Goal: Task Accomplishment & Management: Use online tool/utility

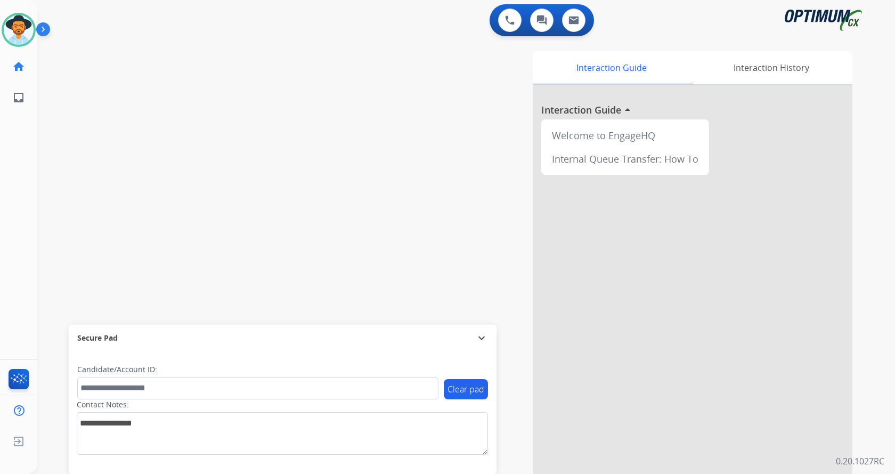
click at [45, 22] on img at bounding box center [45, 31] width 18 height 20
click at [47, 37] on img at bounding box center [45, 31] width 18 height 20
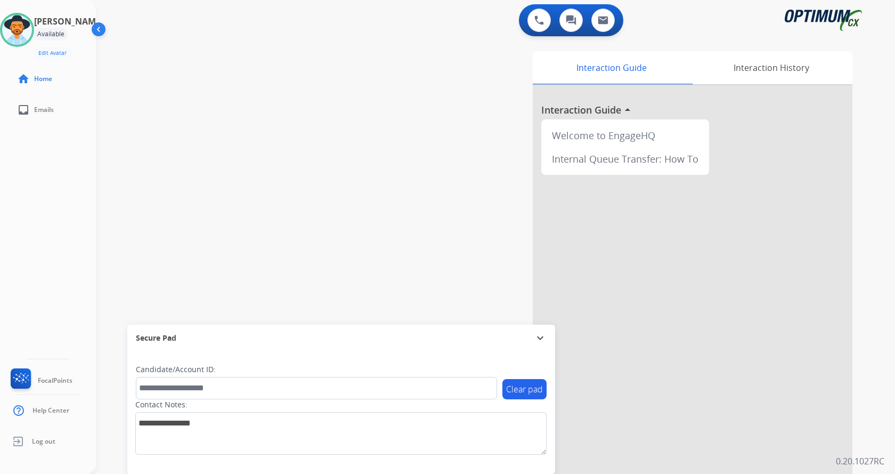
drag, startPoint x: 191, startPoint y: 177, endPoint x: 196, endPoint y: 143, distance: 34.4
click at [191, 177] on div "swap_horiz Break voice bridge close_fullscreen Connect 3-Way Call merge_type Se…" at bounding box center [483, 260] width 774 height 444
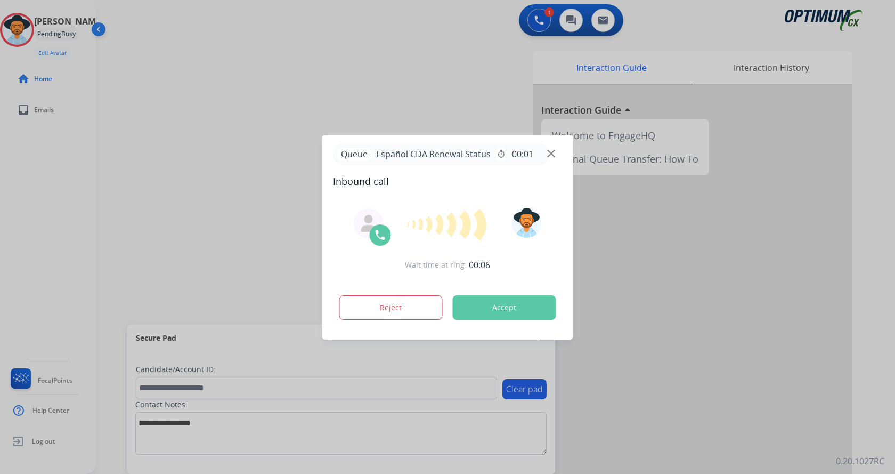
click at [310, 52] on div at bounding box center [447, 237] width 895 height 474
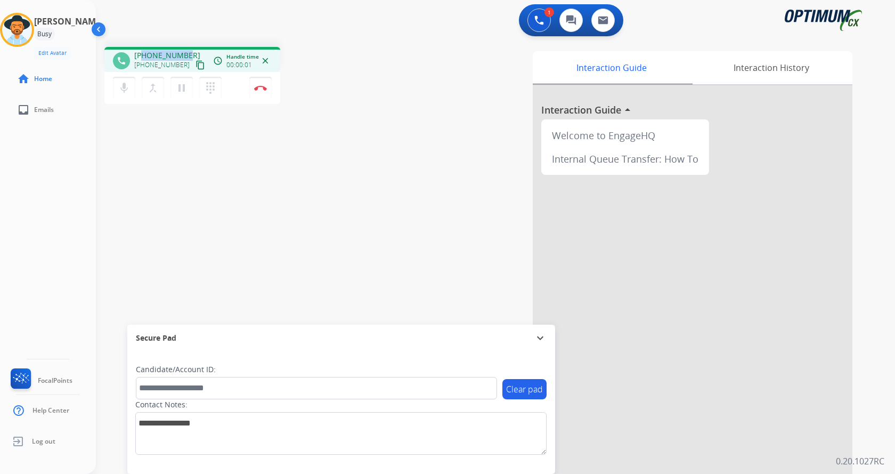
drag, startPoint x: 144, startPoint y: 56, endPoint x: 187, endPoint y: 50, distance: 43.1
click at [187, 50] on div "phone +14043108077 +14043108077 content_copy access_time Call metrics Queue 00:…" at bounding box center [192, 59] width 176 height 25
copy span "4043108077"
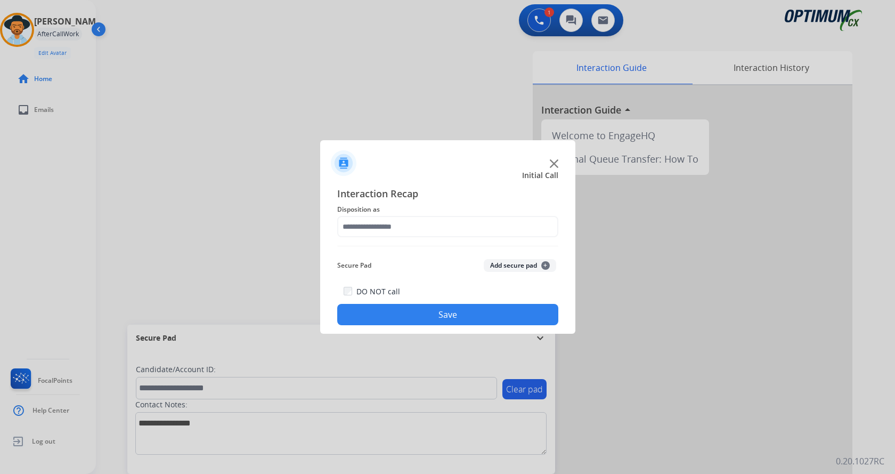
click at [522, 269] on button "Add secure pad +" at bounding box center [520, 265] width 72 height 13
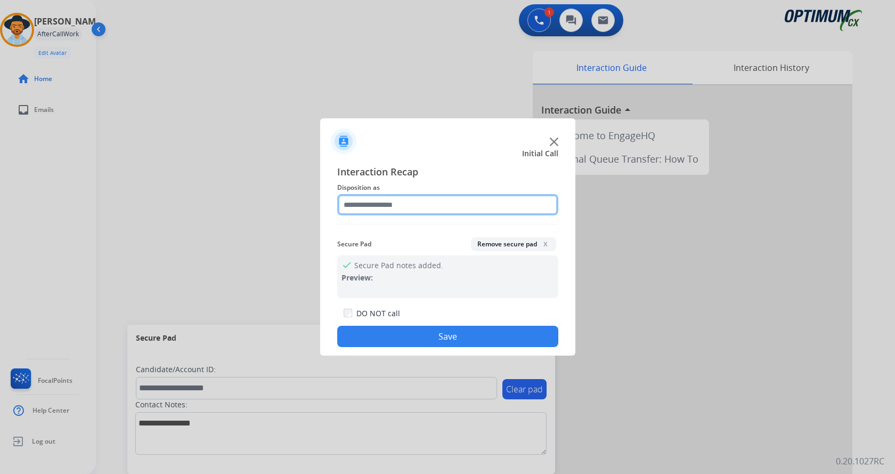
click at [410, 209] on input "text" at bounding box center [447, 204] width 221 height 21
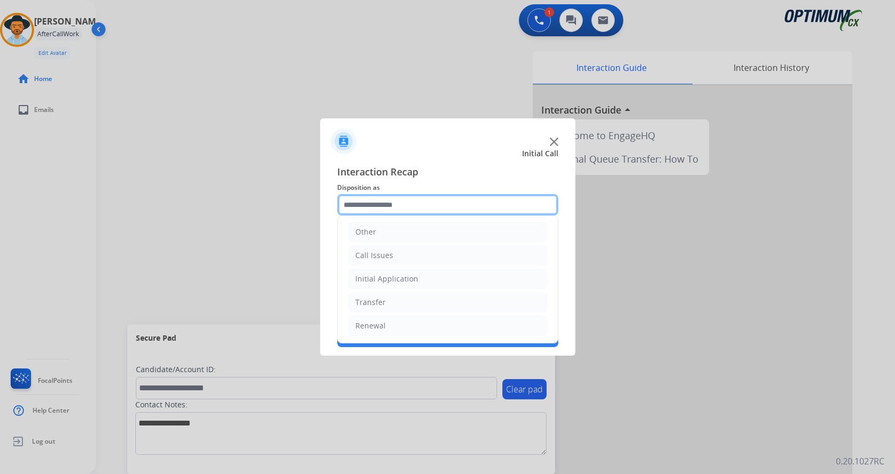
scroll to position [72, 0]
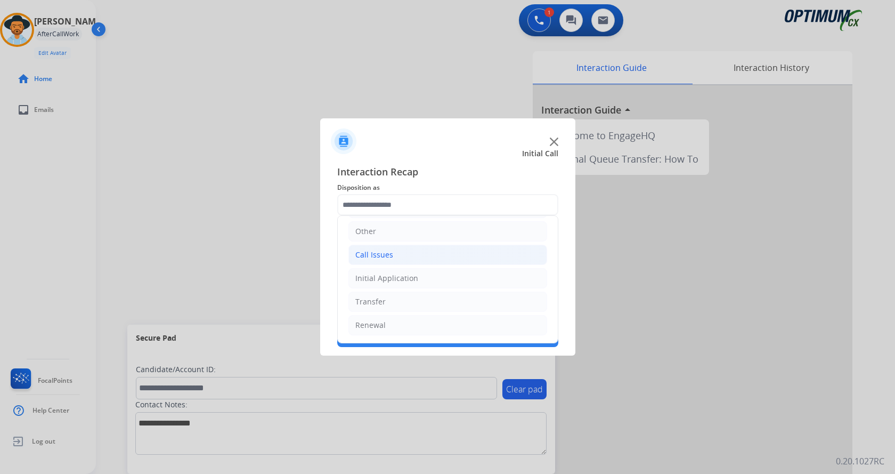
click at [436, 258] on li "Call Issues" at bounding box center [448, 255] width 199 height 20
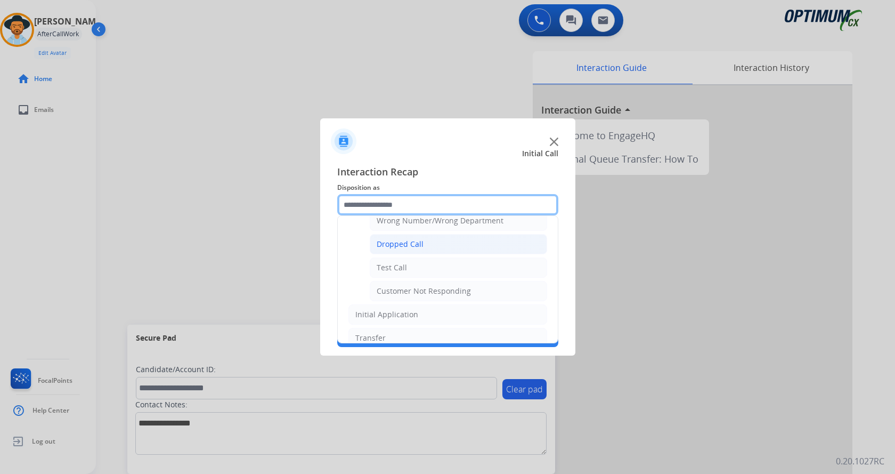
scroll to position [190, 0]
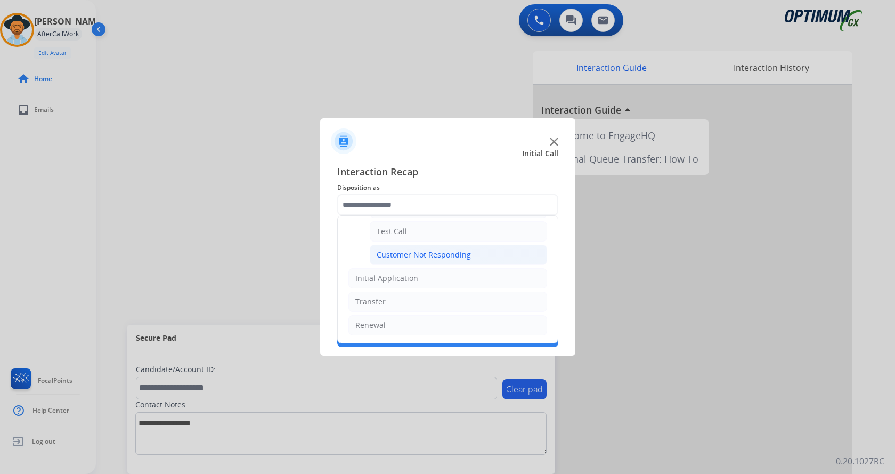
click at [454, 255] on div "Customer Not Responding" at bounding box center [424, 254] width 94 height 11
type input "**********"
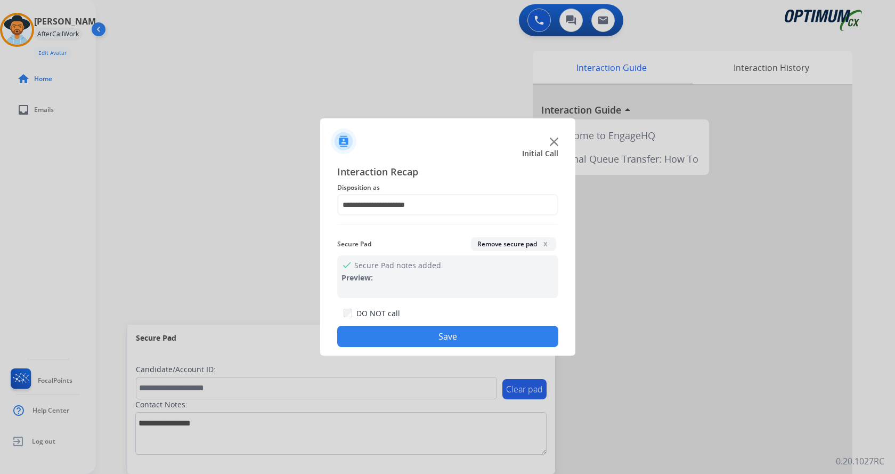
click at [453, 327] on button "Save" at bounding box center [447, 336] width 221 height 21
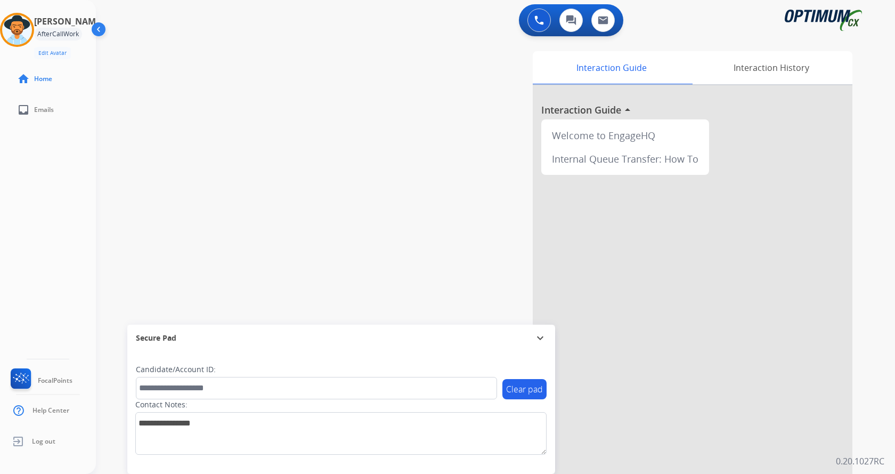
click at [318, 198] on div "swap_horiz Break voice bridge close_fullscreen Connect 3-Way Call merge_type Se…" at bounding box center [483, 260] width 774 height 444
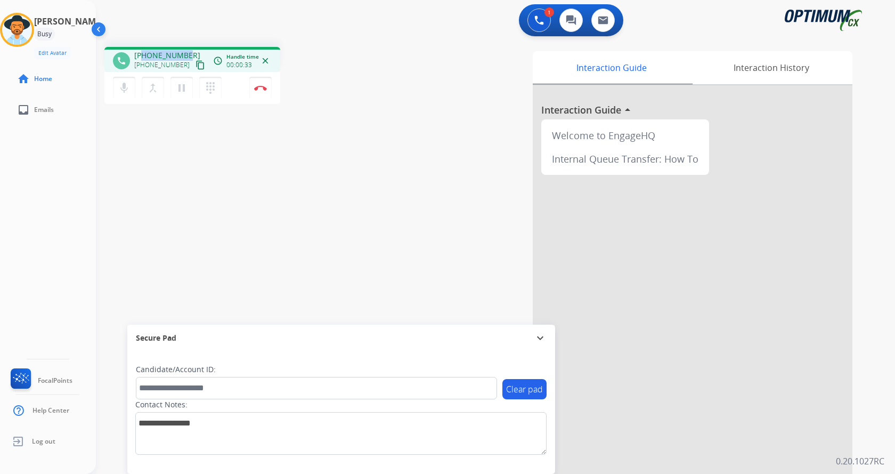
drag, startPoint x: 144, startPoint y: 52, endPoint x: 188, endPoint y: 51, distance: 43.2
click at [188, 51] on div "+19173591376 +19173591376 content_copy" at bounding box center [170, 60] width 72 height 21
copy span "9173591376"
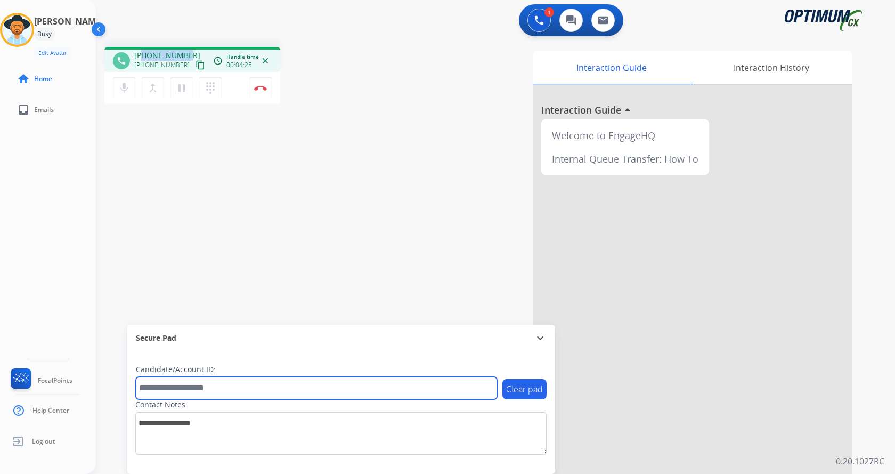
drag, startPoint x: 217, startPoint y: 382, endPoint x: 224, endPoint y: 376, distance: 8.7
click at [217, 382] on input "text" at bounding box center [316, 388] width 361 height 22
paste input "*******"
type input "*******"
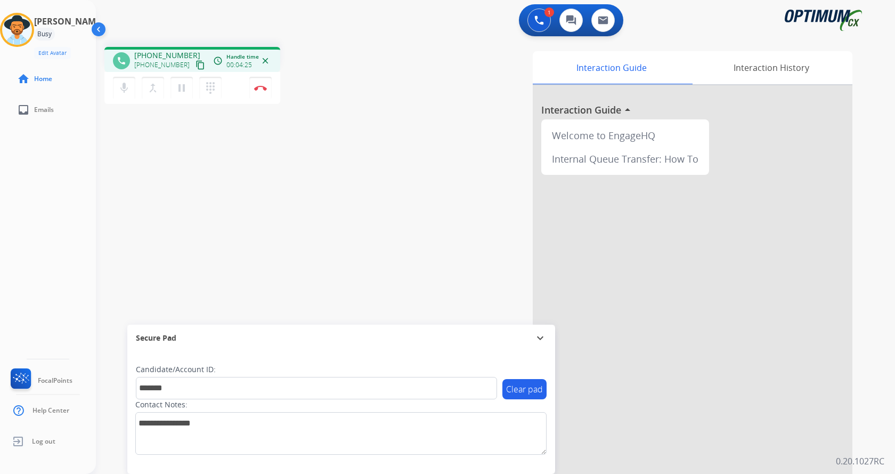
click at [219, 226] on div "phone +19173591376 +19173591376 content_copy access_time Call metrics Queue 00:…" at bounding box center [483, 260] width 774 height 444
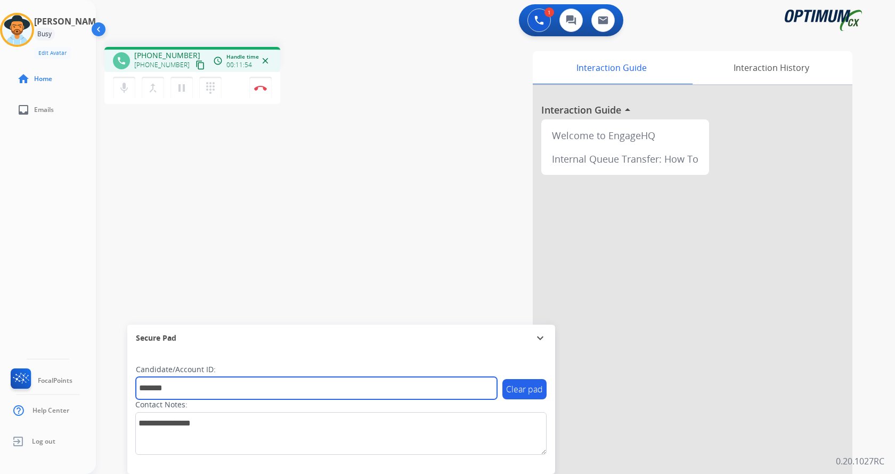
click at [227, 393] on input "*******" at bounding box center [316, 388] width 361 height 22
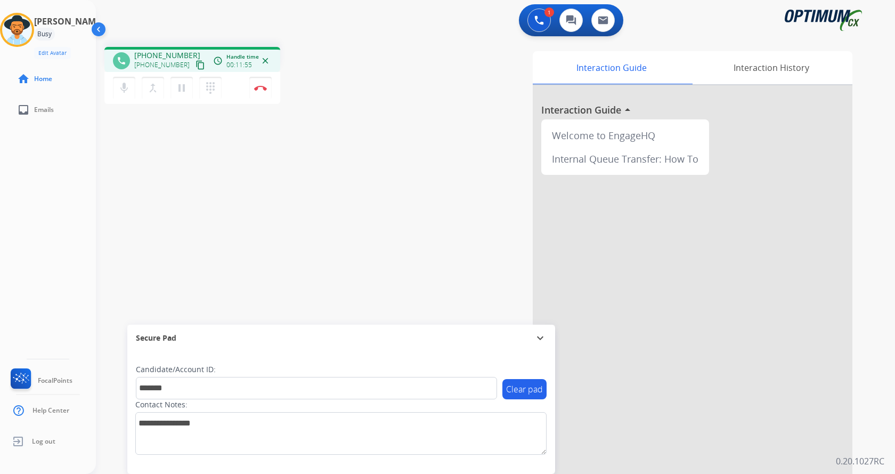
click at [246, 232] on div "phone +19173591376 +19173591376 content_copy access_time Call metrics Queue 00:…" at bounding box center [483, 260] width 774 height 444
click at [249, 225] on div "phone +19173591376 +19173591376 content_copy access_time Call metrics Queue 00:…" at bounding box center [483, 260] width 774 height 444
click at [297, 111] on div "phone +19173591376 +19173591376 content_copy access_time Call metrics Queue 00:…" at bounding box center [483, 260] width 774 height 444
click at [260, 86] on img at bounding box center [260, 87] width 13 height 5
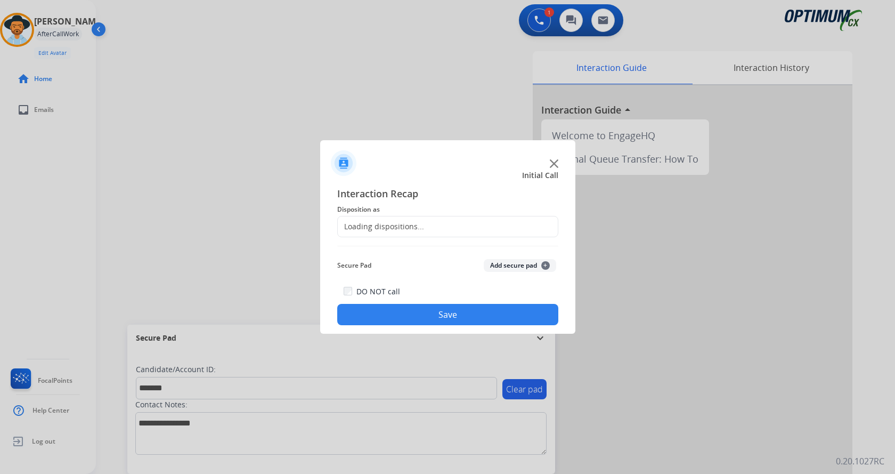
click at [504, 262] on button "Add secure pad +" at bounding box center [520, 265] width 72 height 13
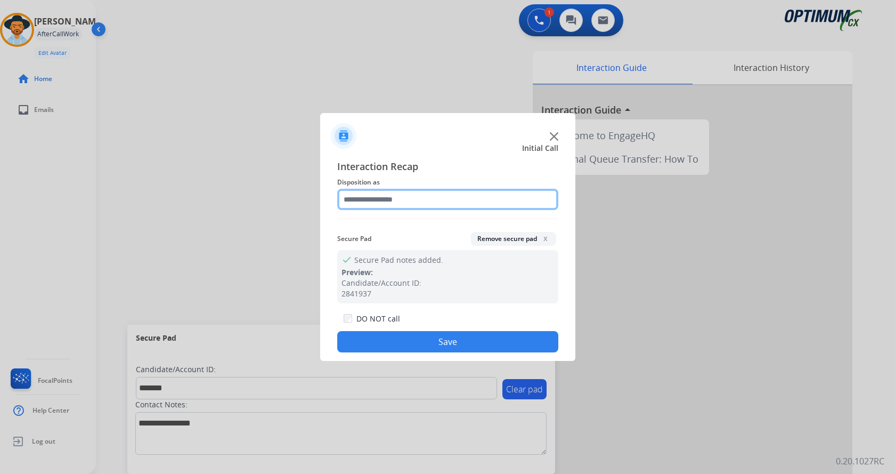
click at [414, 196] on input "text" at bounding box center [447, 199] width 221 height 21
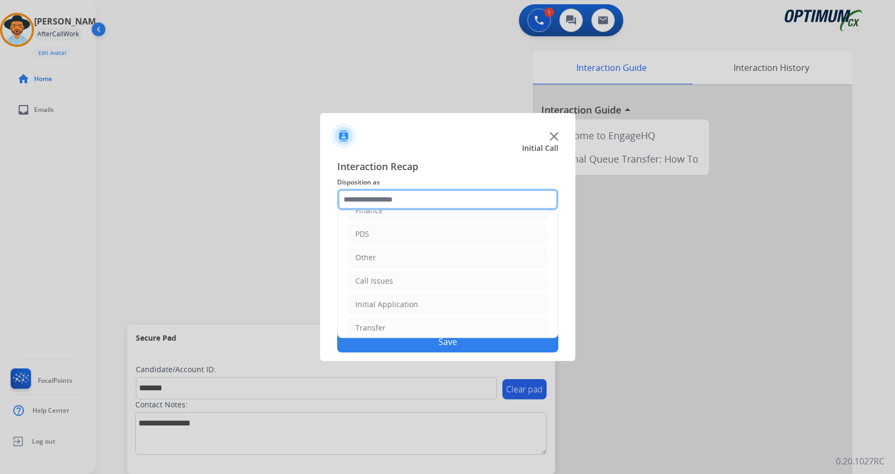
scroll to position [72, 0]
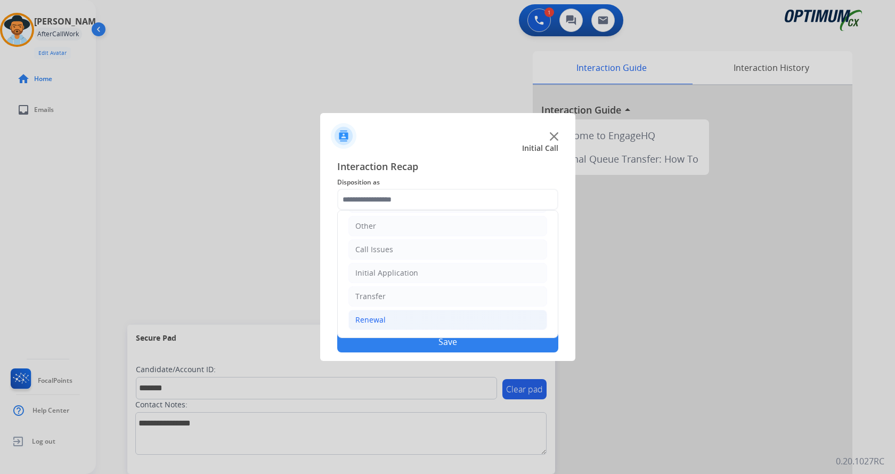
click at [423, 318] on li "Renewal" at bounding box center [448, 320] width 199 height 20
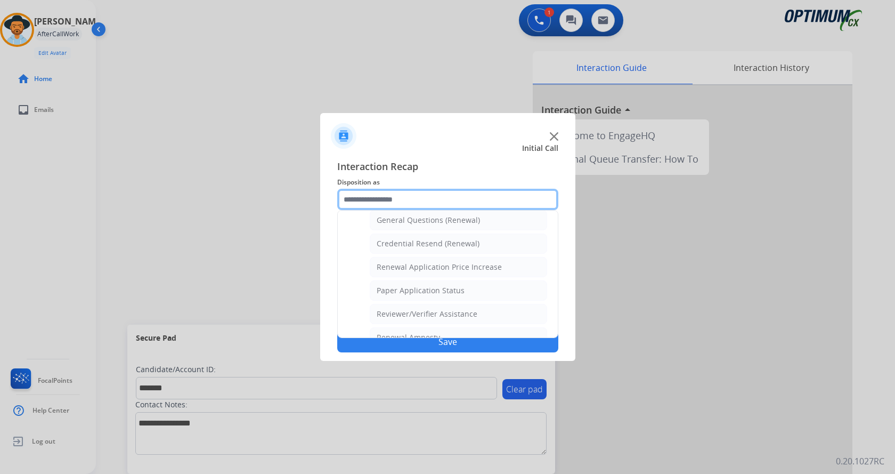
scroll to position [305, 0]
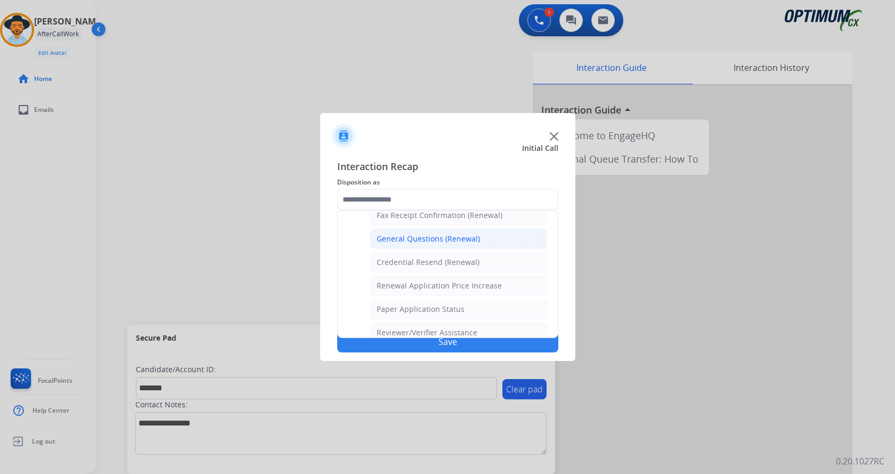
click at [458, 235] on div "General Questions (Renewal)" at bounding box center [428, 238] width 103 height 11
type input "**********"
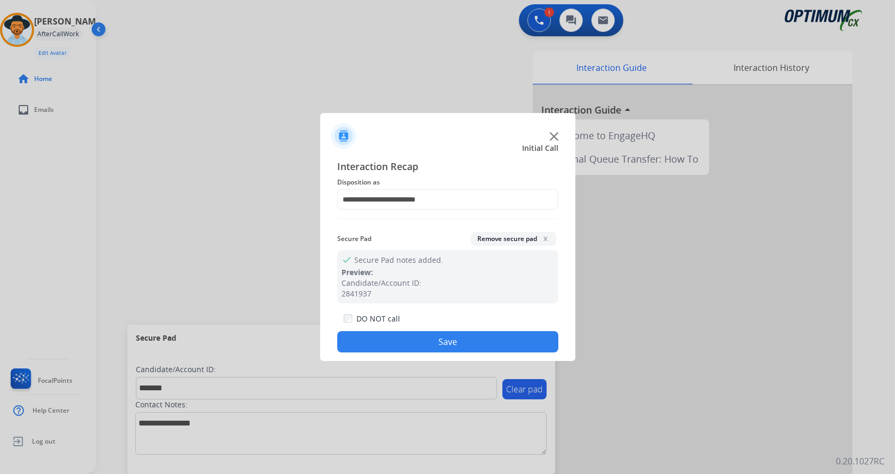
click at [424, 337] on button "Save" at bounding box center [447, 341] width 221 height 21
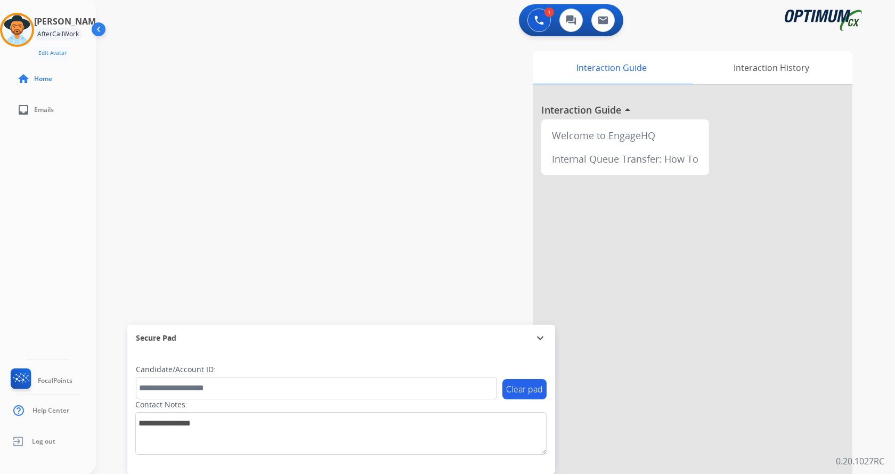
click at [296, 184] on div "swap_horiz Break voice bridge close_fullscreen Connect 3-Way Call merge_type Se…" at bounding box center [483, 260] width 774 height 444
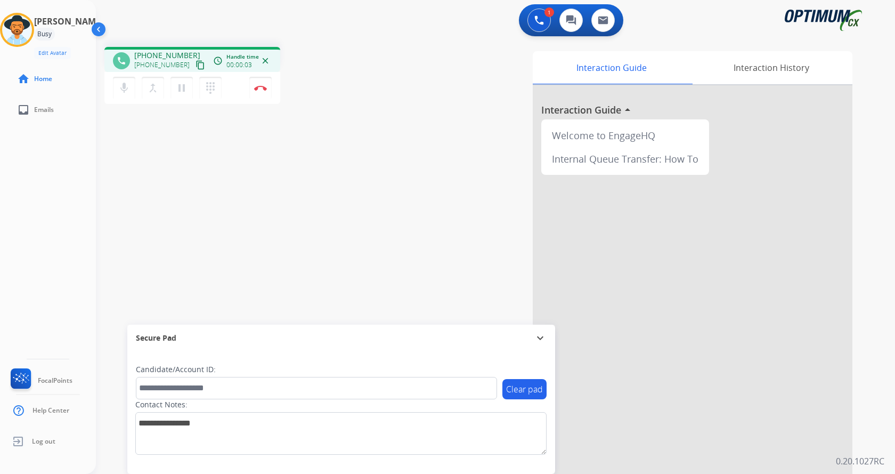
click at [249, 165] on div "phone +13479251402 +13479251402 content_copy access_time Call metrics Queue 00:…" at bounding box center [483, 260] width 774 height 444
drag, startPoint x: 141, startPoint y: 54, endPoint x: 189, endPoint y: 48, distance: 47.8
click at [189, 48] on div "phone +13479251402 +13479251402 content_copy access_time Call metrics Queue 00:…" at bounding box center [192, 59] width 176 height 25
copy span "3479251402"
click at [228, 240] on div "phone +13479251402 +13479251402 content_copy access_time Call metrics Queue 00:…" at bounding box center [483, 260] width 774 height 444
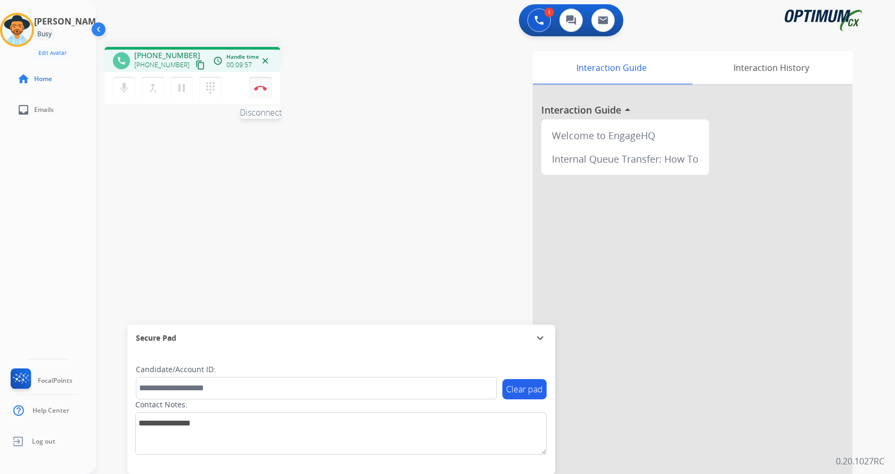
click at [255, 83] on button "Disconnect" at bounding box center [260, 88] width 22 height 22
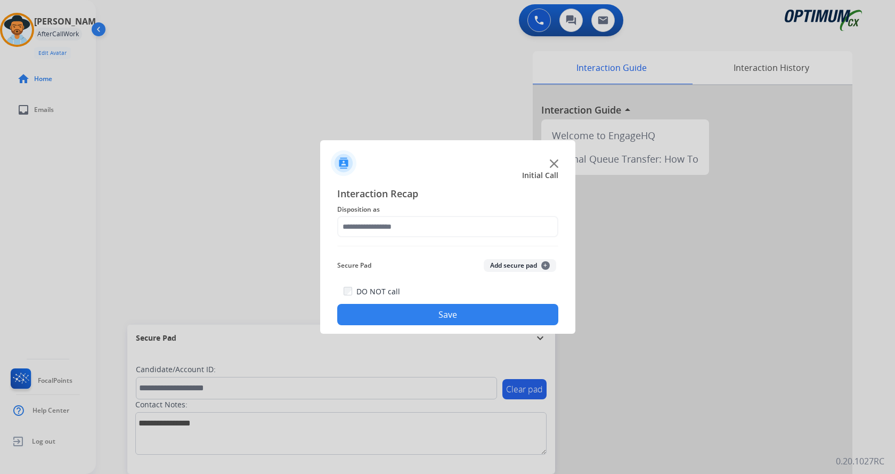
drag, startPoint x: 506, startPoint y: 264, endPoint x: 455, endPoint y: 241, distance: 56.1
click at [507, 264] on button "Add secure pad +" at bounding box center [520, 265] width 72 height 13
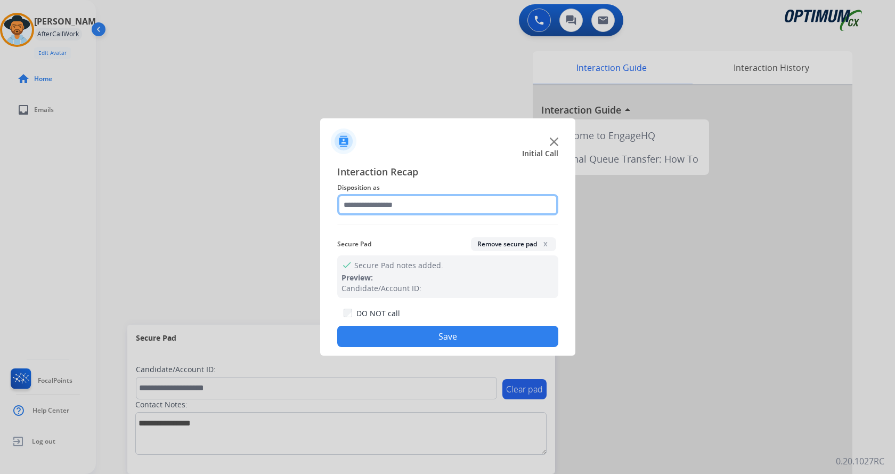
click at [382, 203] on input "text" at bounding box center [447, 204] width 221 height 21
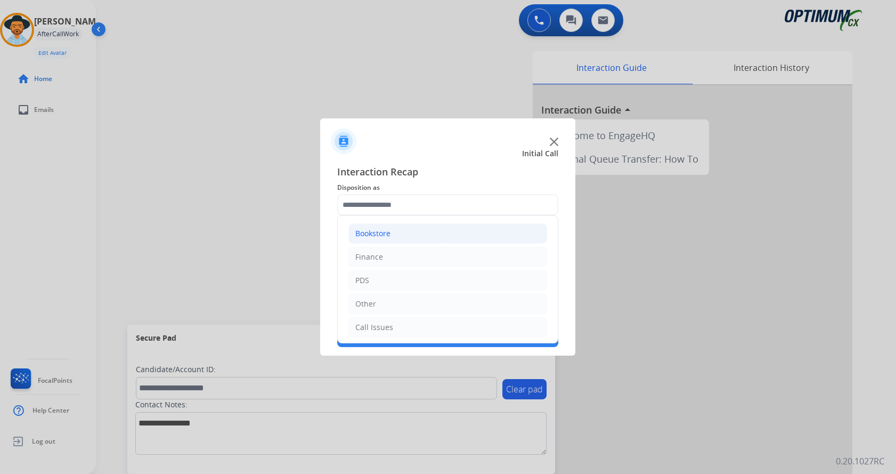
click at [381, 231] on div "Bookstore" at bounding box center [372, 233] width 35 height 11
click at [420, 276] on div "General Questions (Bookstore)" at bounding box center [431, 280] width 108 height 11
type input "**********"
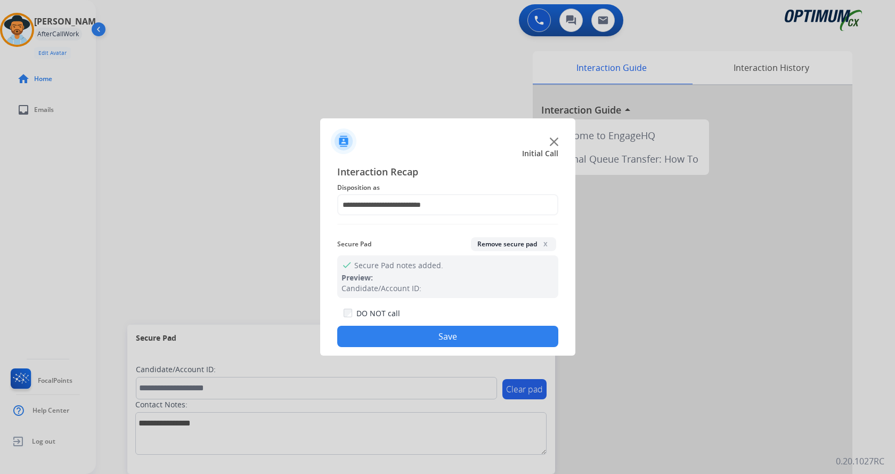
click at [424, 338] on button "Save" at bounding box center [447, 336] width 221 height 21
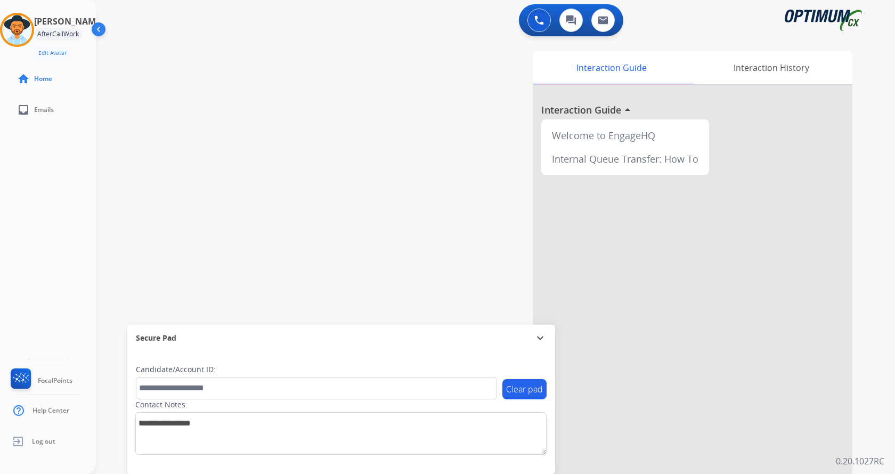
click at [253, 148] on div "swap_horiz Break voice bridge close_fullscreen Connect 3-Way Call merge_type Se…" at bounding box center [483, 260] width 774 height 444
click at [27, 37] on img at bounding box center [17, 30] width 30 height 30
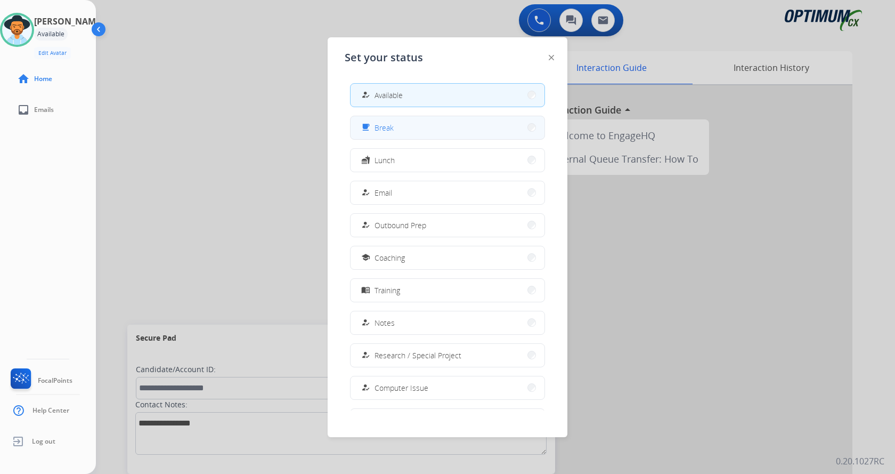
click at [448, 130] on button "free_breakfast Break" at bounding box center [448, 127] width 194 height 23
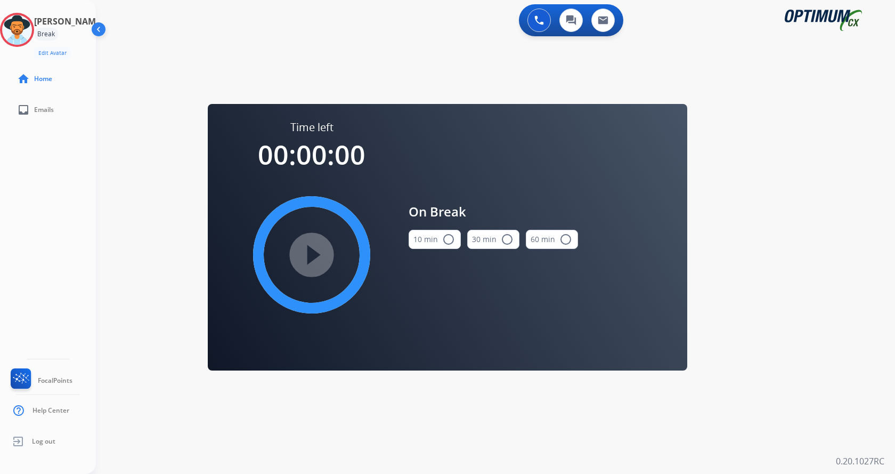
click at [445, 241] on mat-icon "radio_button_unchecked" at bounding box center [448, 239] width 13 height 13
click at [316, 261] on mat-icon "play_circle_filled" at bounding box center [311, 254] width 13 height 13
click at [373, 74] on div "swap_horiz Break voice bridge close_fullscreen Connect 3-Way Call merge_type Se…" at bounding box center [483, 63] width 774 height 51
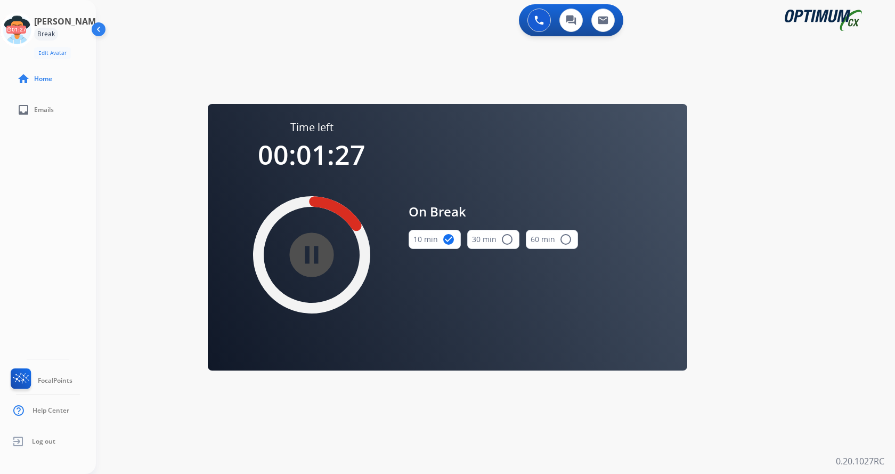
click at [450, 439] on div "0 Voice Interactions 0 Chat Interactions 0 Email Interactions swap_horiz Break …" at bounding box center [495, 237] width 799 height 474
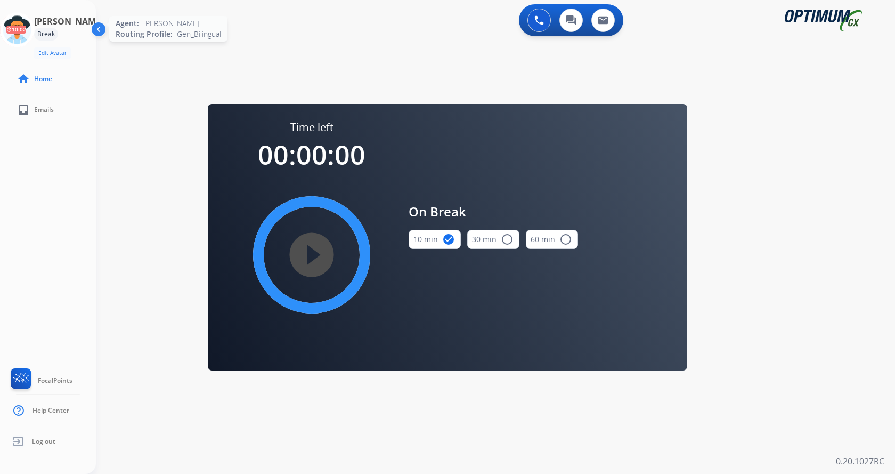
click at [30, 30] on icon at bounding box center [17, 30] width 35 height 35
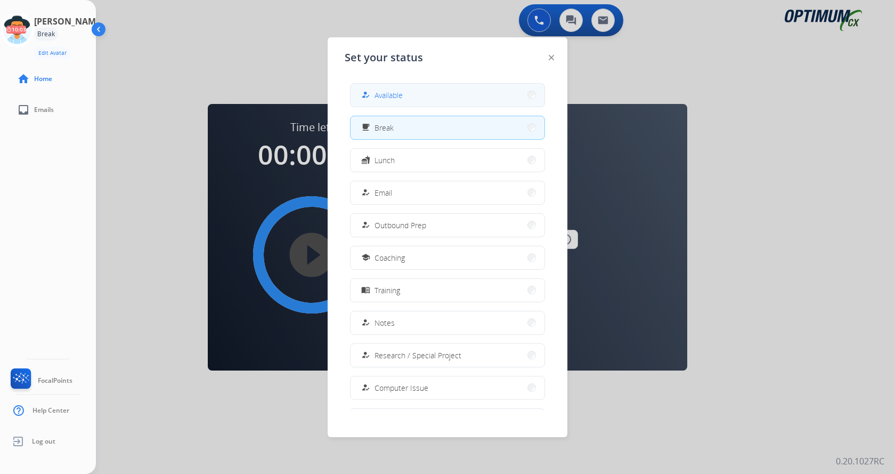
click at [405, 96] on button "how_to_reg Available" at bounding box center [448, 95] width 194 height 23
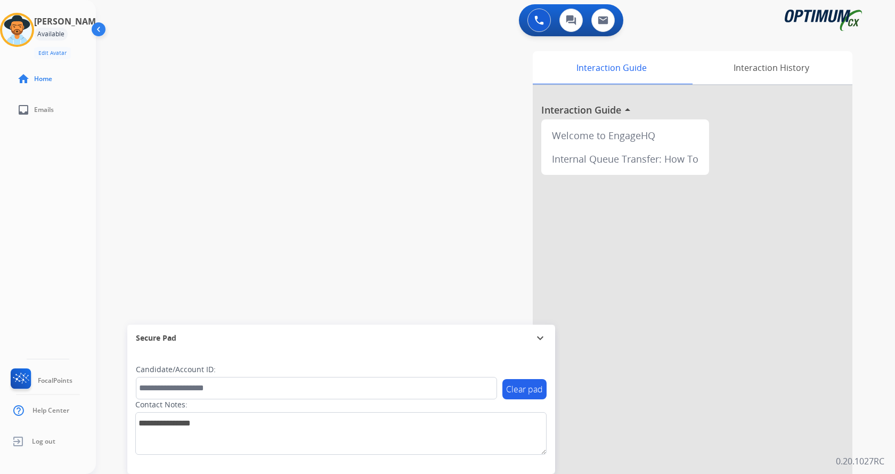
click at [95, 163] on div "Andy Available Edit Avatar Agent: Andy Routing Profile: Gen_Bilingual home Home…" at bounding box center [48, 237] width 96 height 474
click at [456, 278] on div "Interaction Guide Interaction History Interaction Guide arrow_drop_up Welcome t…" at bounding box center [621, 267] width 464 height 432
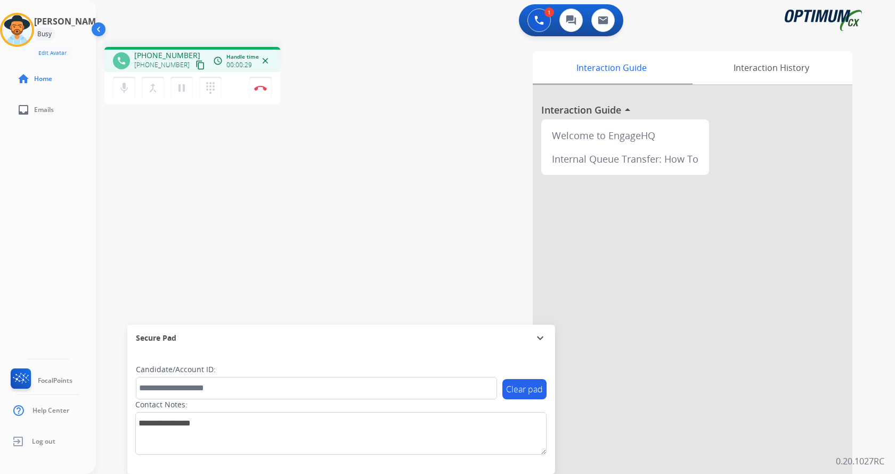
click at [344, 219] on div "phone +17604728454 +17604728454 content_copy access_time Call metrics Queue 00:…" at bounding box center [483, 260] width 774 height 444
drag, startPoint x: 142, startPoint y: 55, endPoint x: 190, endPoint y: 50, distance: 48.3
click at [190, 50] on div "phone +17604728454 +17604728454 content_copy access_time Call metrics Queue 00:…" at bounding box center [192, 59] width 176 height 25
copy span "7604728454"
click at [264, 136] on div "phone +17604728454 +17604728454 content_copy access_time Call metrics Queue 00:…" at bounding box center [483, 260] width 774 height 444
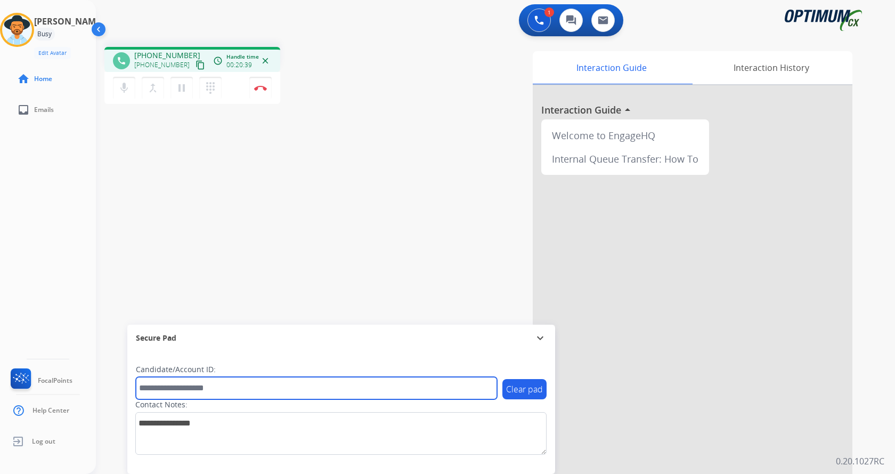
click at [223, 391] on input "text" at bounding box center [316, 388] width 361 height 22
paste input "*******"
type input "*******"
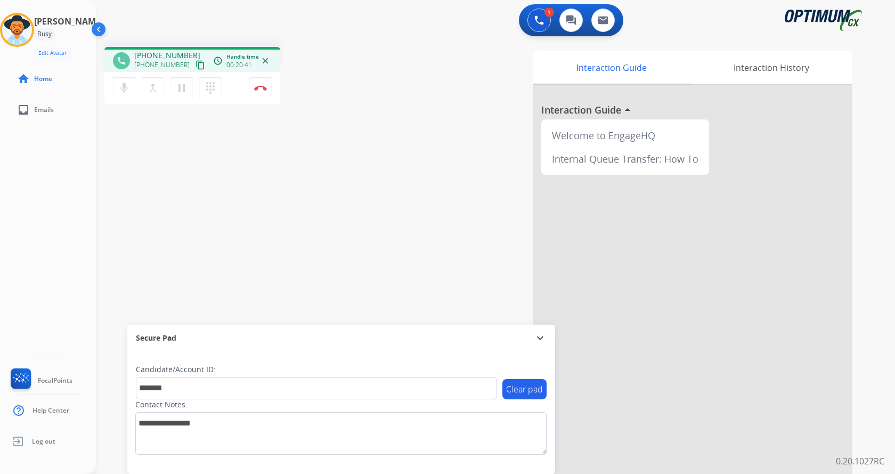
click at [205, 169] on div "phone +17604728454 +17604728454 content_copy access_time Call metrics Queue 00:…" at bounding box center [483, 260] width 774 height 444
click at [204, 168] on div "phone +17604728454 +17604728454 content_copy access_time Call metrics Queue 00:…" at bounding box center [483, 260] width 774 height 444
click at [206, 166] on div "phone +17604728454 +17604728454 content_copy access_time Call metrics Queue 00:…" at bounding box center [483, 260] width 774 height 444
click at [214, 171] on div "phone +17604728454 +17604728454 content_copy access_time Call metrics Queue 00:…" at bounding box center [483, 260] width 774 height 444
click at [268, 88] on button "Disconnect" at bounding box center [260, 88] width 22 height 22
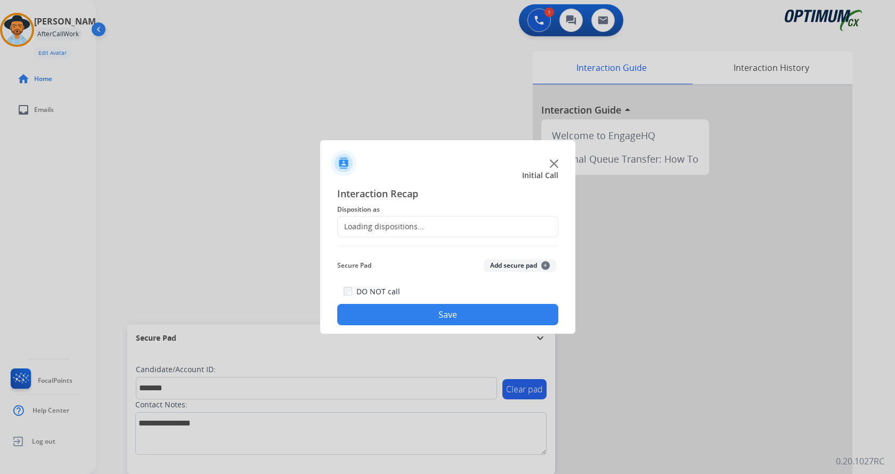
click at [492, 265] on button "Add secure pad +" at bounding box center [520, 265] width 72 height 13
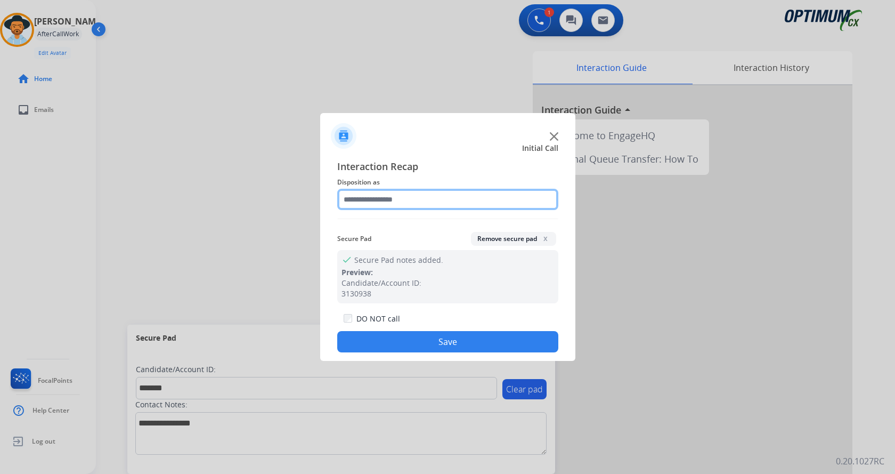
click at [397, 206] on input "text" at bounding box center [447, 199] width 221 height 21
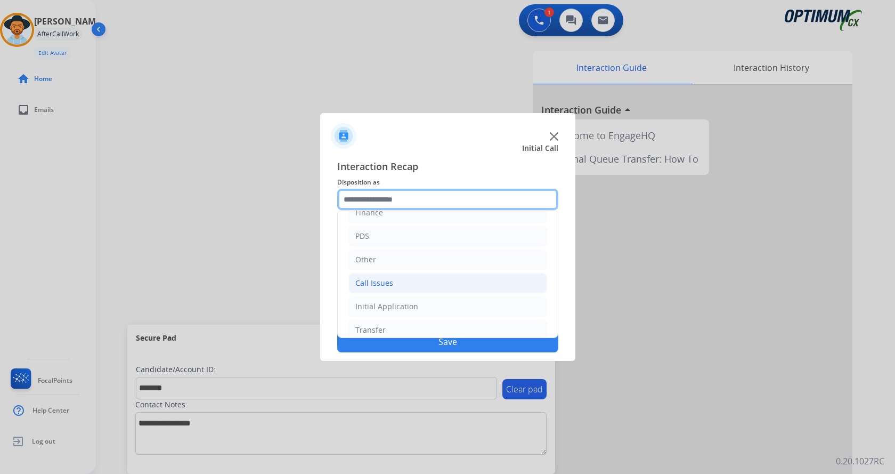
scroll to position [72, 0]
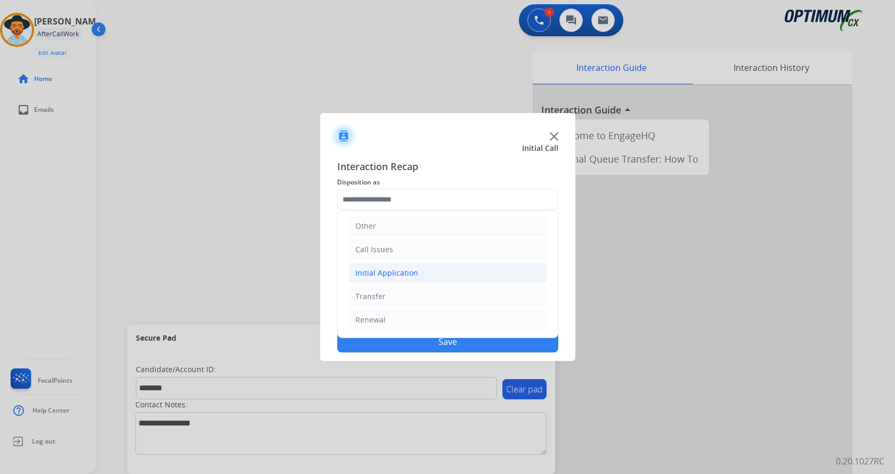
click at [413, 275] on div "Initial Application" at bounding box center [386, 273] width 63 height 11
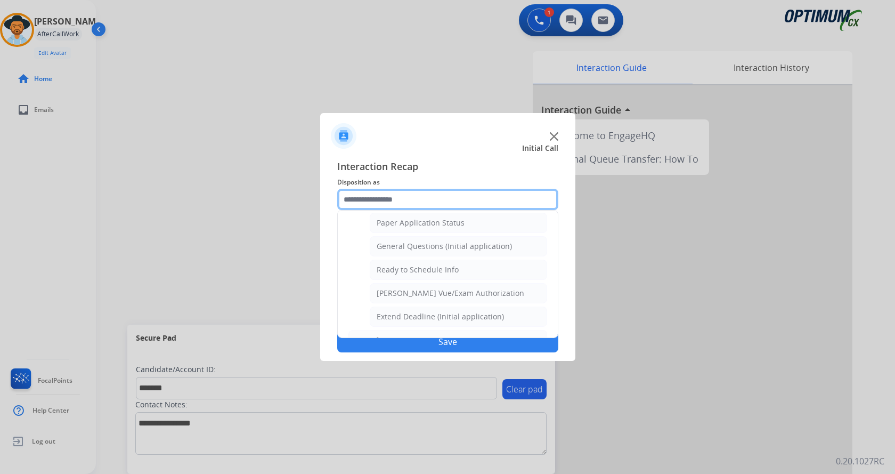
scroll to position [605, 0]
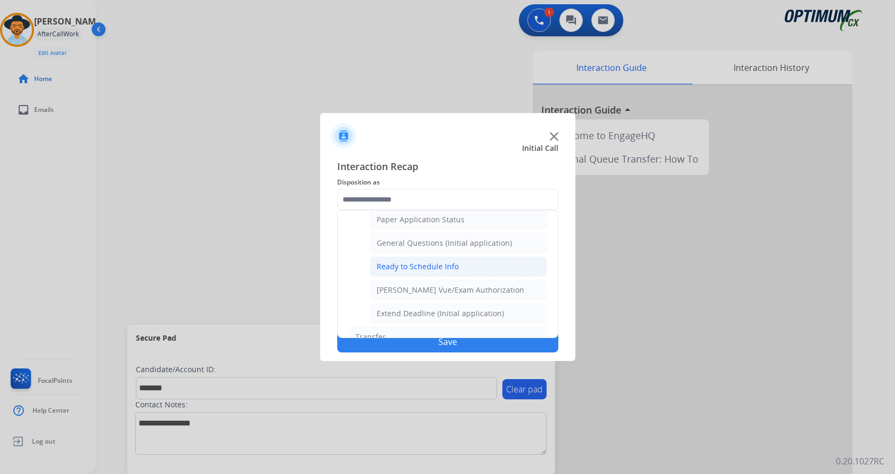
click at [447, 264] on div "Ready to Schedule Info" at bounding box center [418, 266] width 82 height 11
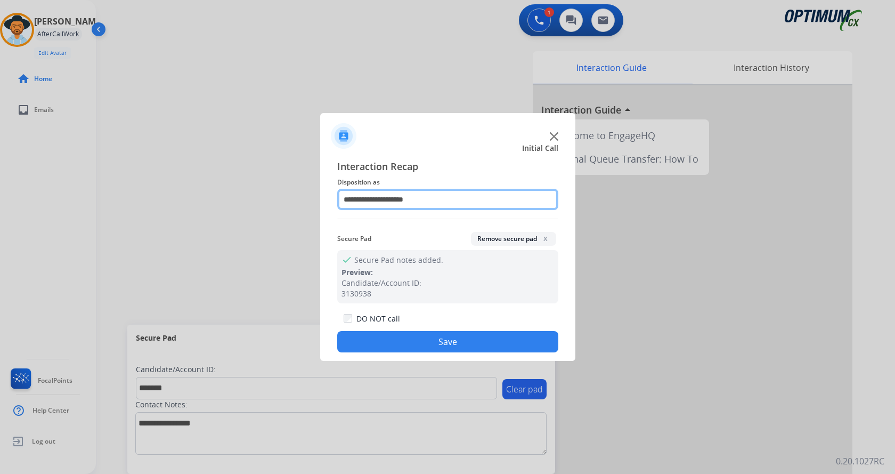
click at [393, 197] on input "**********" at bounding box center [447, 199] width 221 height 21
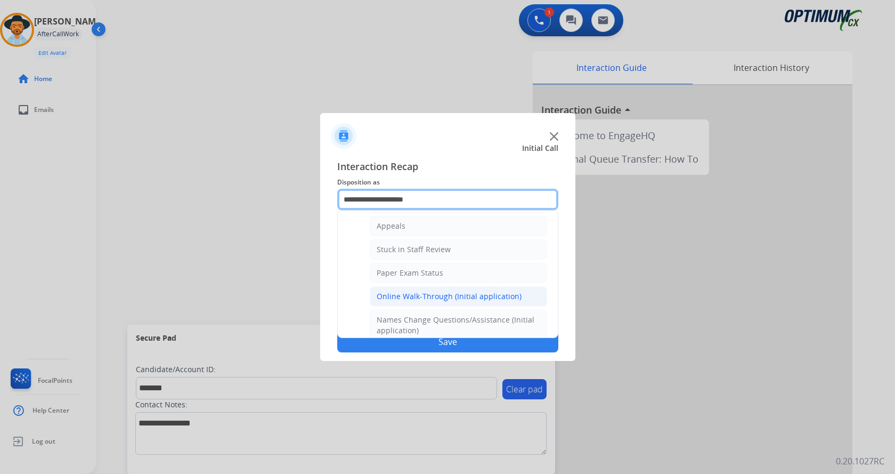
scroll to position [220, 0]
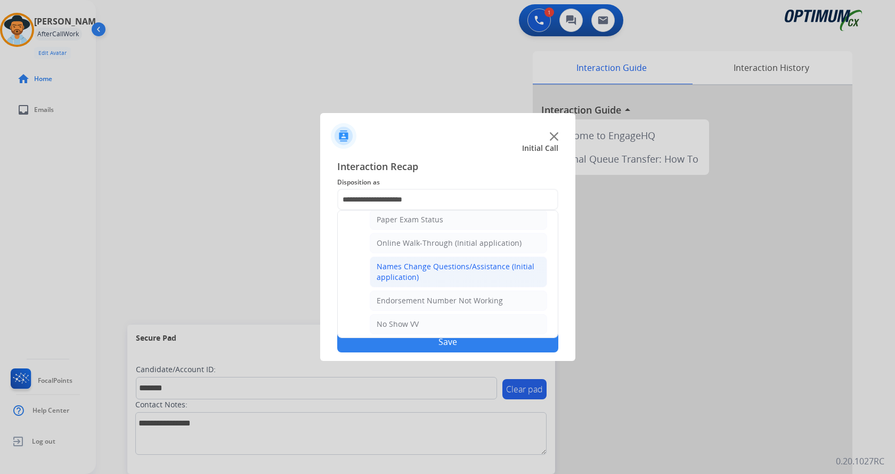
click at [444, 274] on div "Names Change Questions/Assistance (Initial application)" at bounding box center [459, 271] width 164 height 21
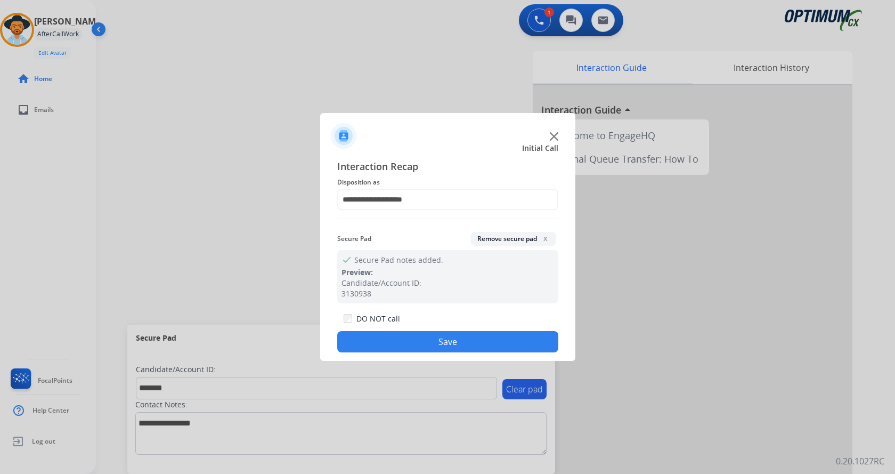
type input "**********"
click at [450, 341] on button "Save" at bounding box center [447, 341] width 221 height 21
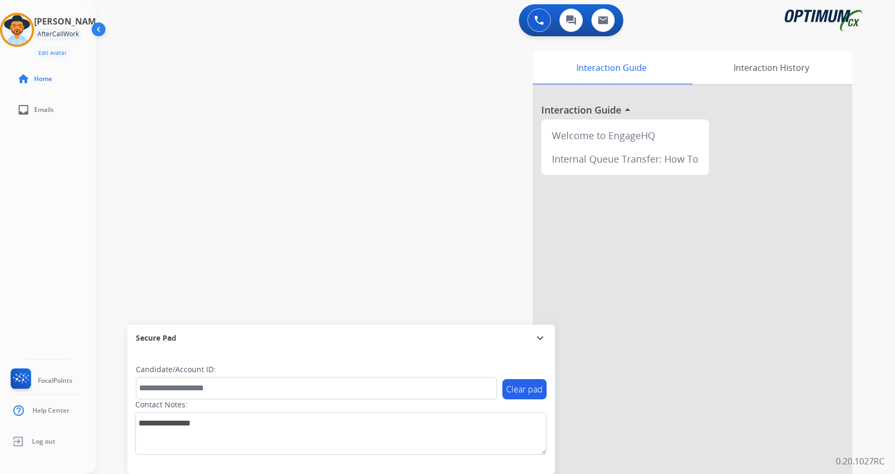
click at [317, 212] on div "swap_horiz Break voice bridge close_fullscreen Connect 3-Way Call merge_type Se…" at bounding box center [483, 260] width 774 height 444
click at [233, 116] on div "swap_horiz Break voice bridge close_fullscreen Connect 3-Way Call merge_type Se…" at bounding box center [483, 260] width 774 height 444
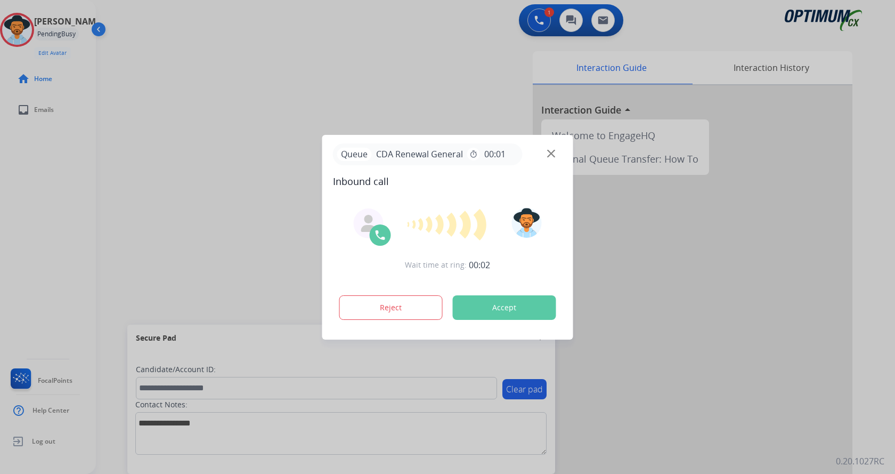
click at [231, 128] on div at bounding box center [447, 237] width 895 height 474
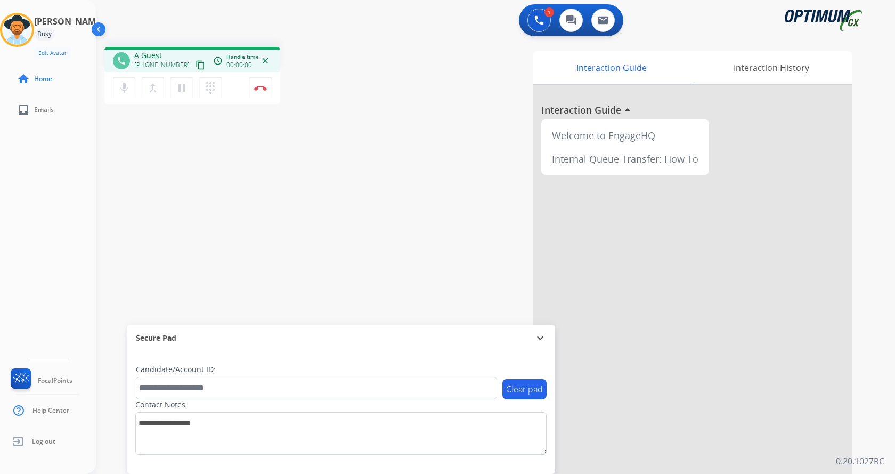
click at [211, 147] on div "phone A Guest +14056386121 content_copy access_time Call metrics Queue 00:08 Ho…" at bounding box center [483, 260] width 774 height 444
drag, startPoint x: 144, startPoint y: 55, endPoint x: 187, endPoint y: 53, distance: 42.2
click at [187, 53] on div "+14056386121 +14056386121 content_copy" at bounding box center [170, 60] width 72 height 21
copy span "4056386121"
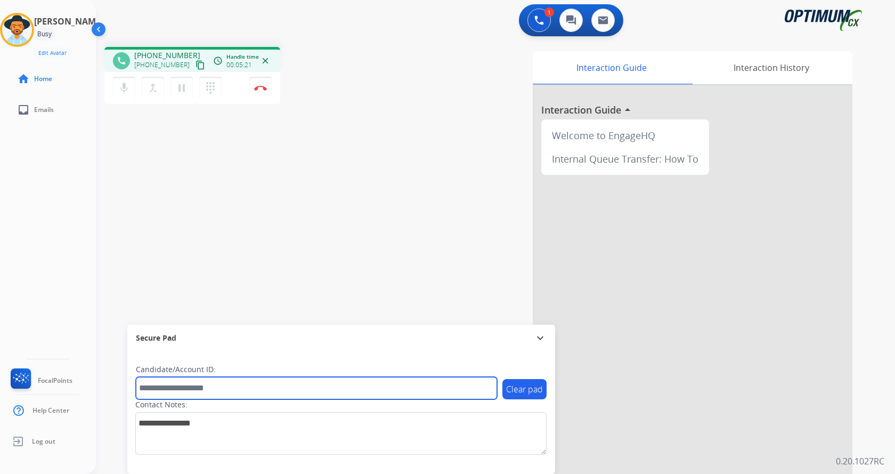
click at [211, 383] on input "text" at bounding box center [316, 388] width 361 height 22
paste input "*******"
type input "*******"
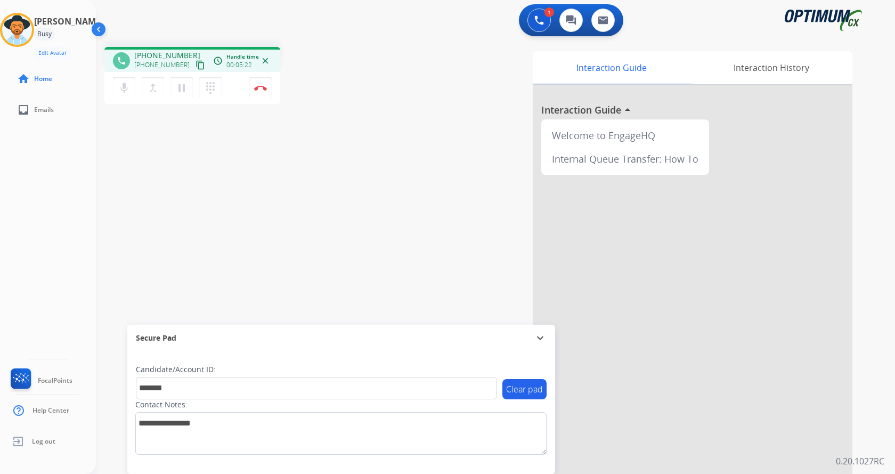
click at [219, 252] on div "phone +14056386121 +14056386121 content_copy access_time Call metrics Queue 00:…" at bounding box center [483, 260] width 774 height 444
click at [323, 237] on div "phone +14056386121 +14056386121 content_copy access_time Call metrics Queue 00:…" at bounding box center [483, 260] width 774 height 444
click at [258, 85] on button "Disconnect" at bounding box center [260, 88] width 22 height 22
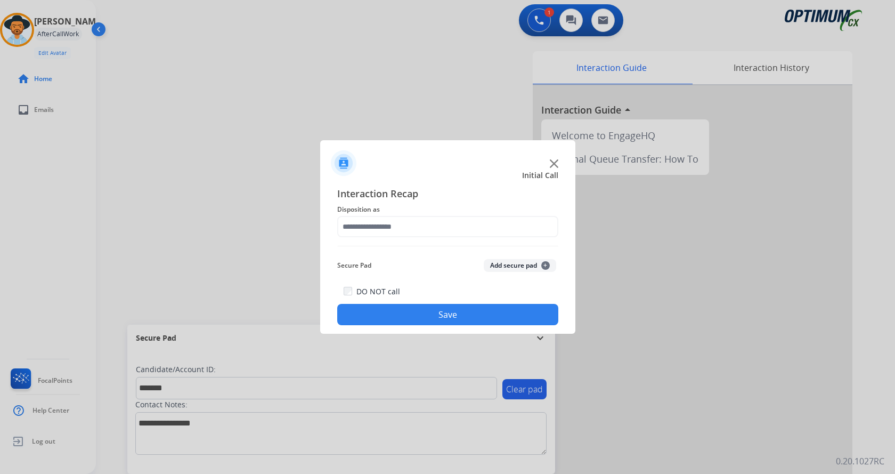
click at [498, 264] on button "Add secure pad +" at bounding box center [520, 265] width 72 height 13
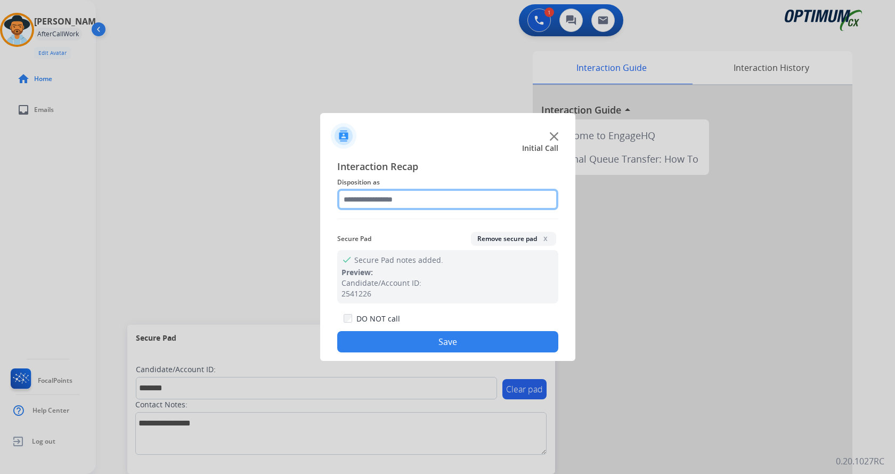
click at [391, 205] on input "text" at bounding box center [447, 199] width 221 height 21
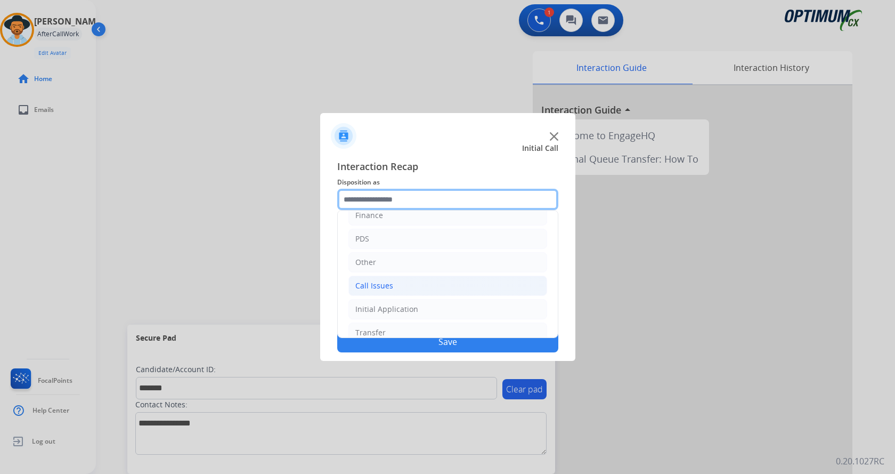
scroll to position [72, 0]
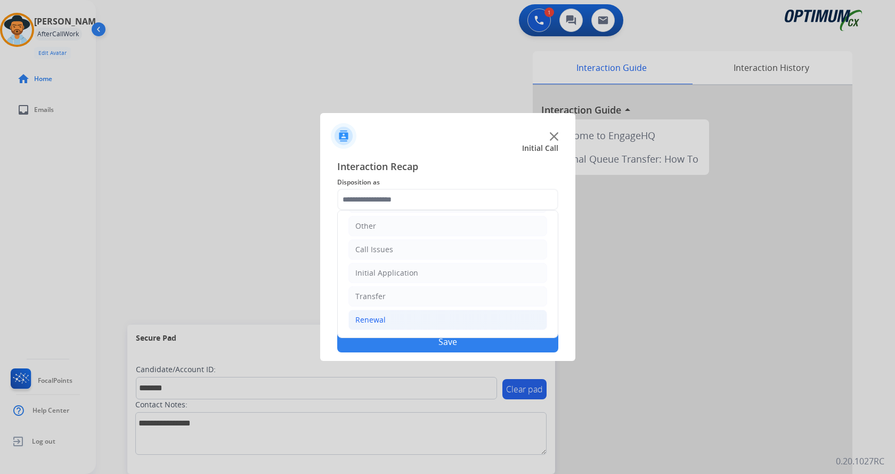
click at [390, 320] on li "Renewal" at bounding box center [448, 320] width 199 height 20
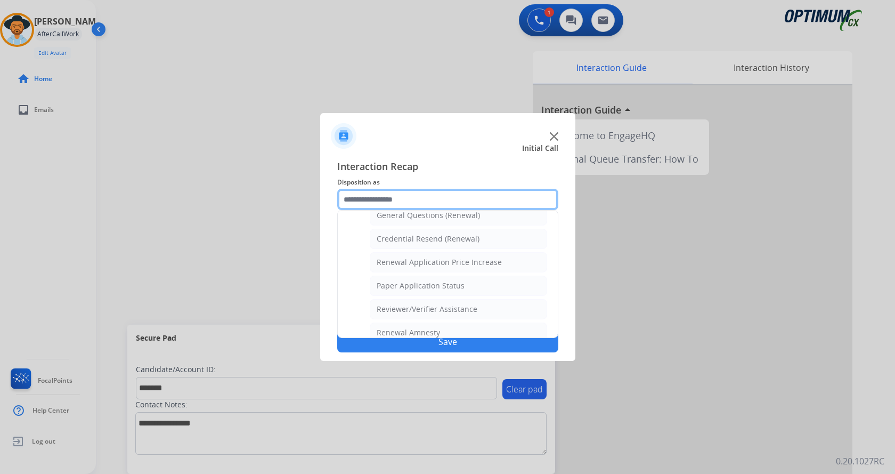
scroll to position [411, 0]
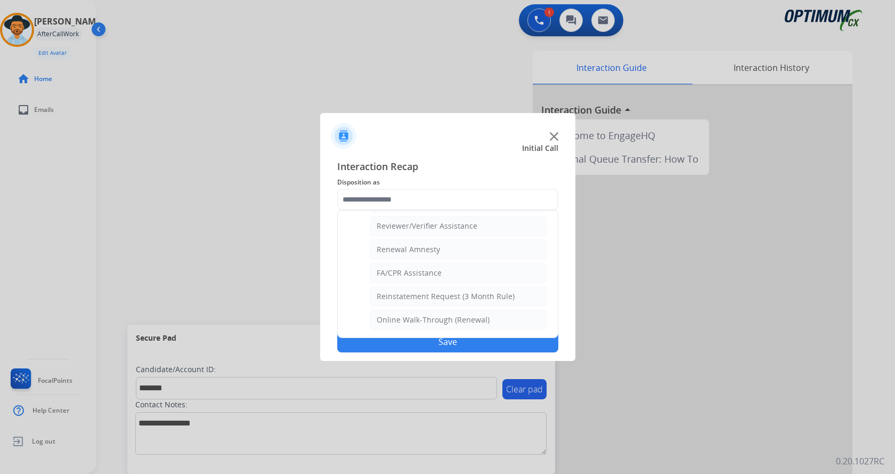
click at [422, 223] on div "Reviewer/Verifier Assistance" at bounding box center [427, 226] width 101 height 11
type input "**********"
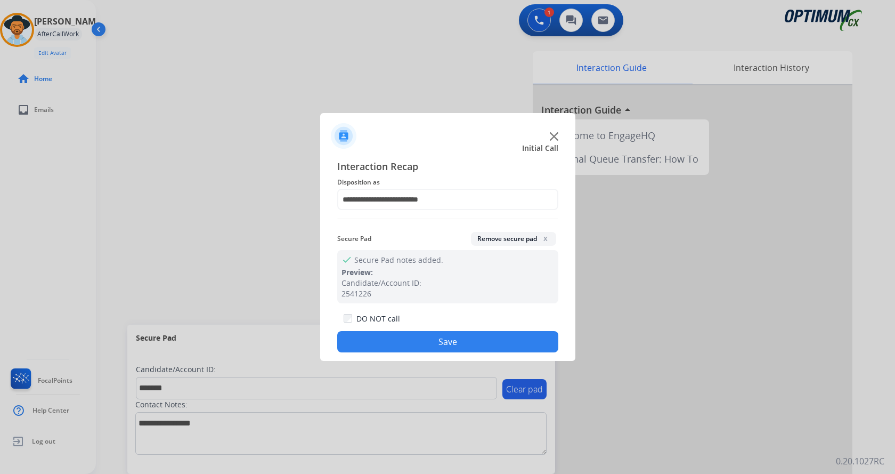
click at [423, 341] on button "Save" at bounding box center [447, 341] width 221 height 21
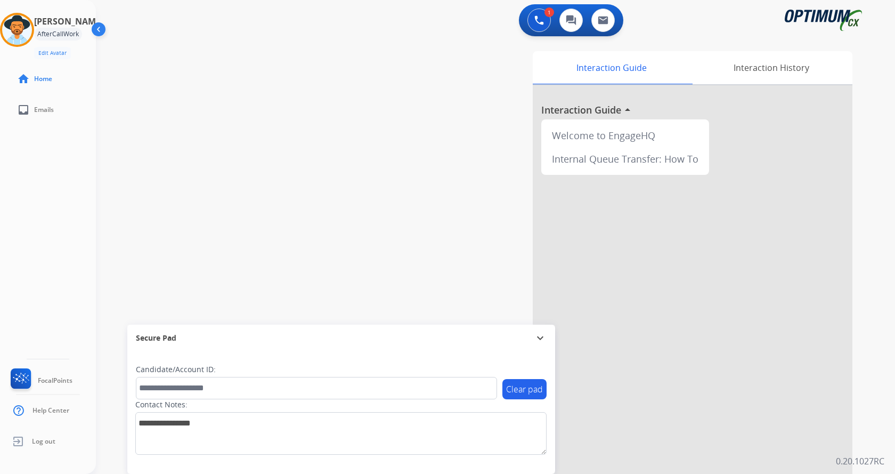
click at [211, 180] on div "swap_horiz Break voice bridge close_fullscreen Connect 3-Way Call merge_type Se…" at bounding box center [483, 260] width 774 height 444
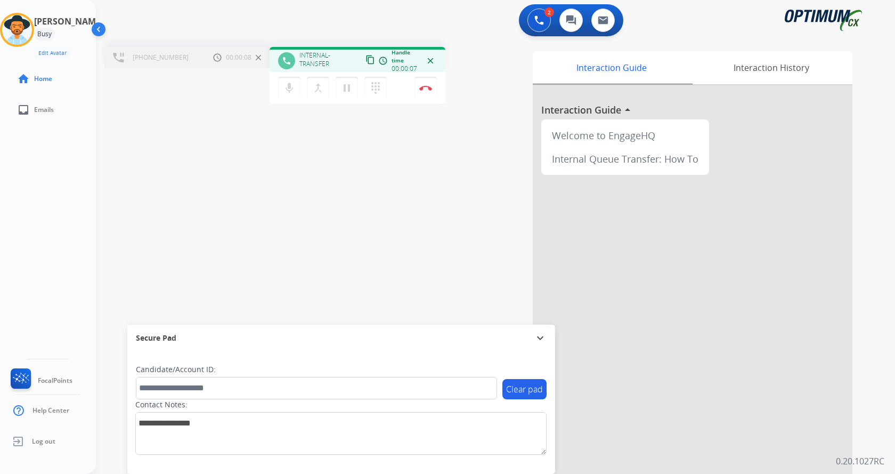
click at [357, 205] on div "+12396034598 Call metrics Hold 00:00:08 00:00:08 swap_horiz Break voice bridge …" at bounding box center [483, 260] width 774 height 444
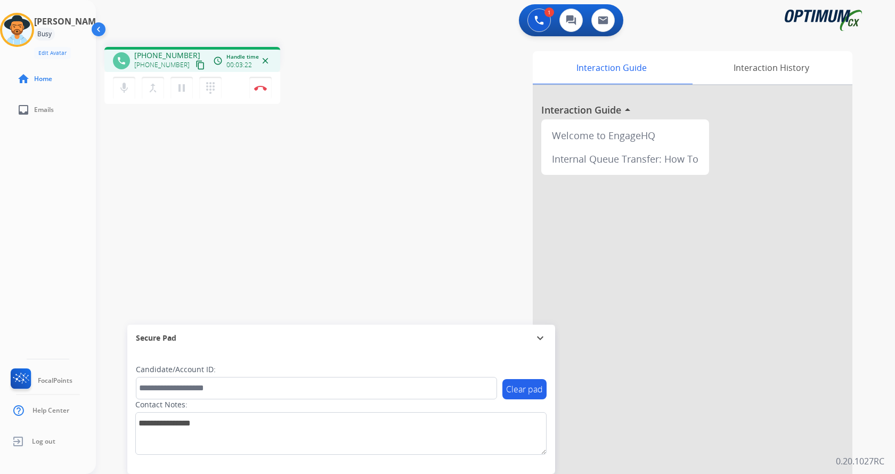
click at [333, 64] on div "phone +12396034598 +12396034598 content_copy access_time Call metrics Queue 00:…" at bounding box center [244, 77] width 280 height 60
click at [377, 173] on div "phone +12396034598 +12396034598 content_copy access_time Call metrics Queue 00:…" at bounding box center [483, 260] width 774 height 444
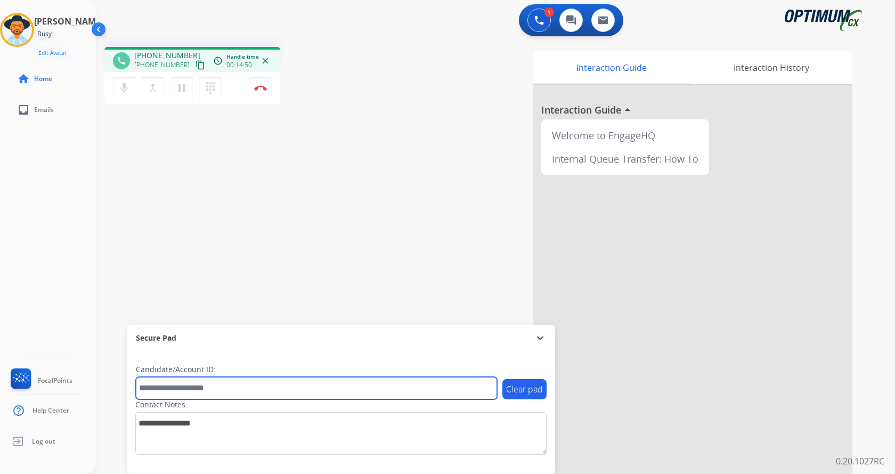
click at [240, 386] on input "text" at bounding box center [316, 388] width 361 height 22
paste input "*******"
type input "*******"
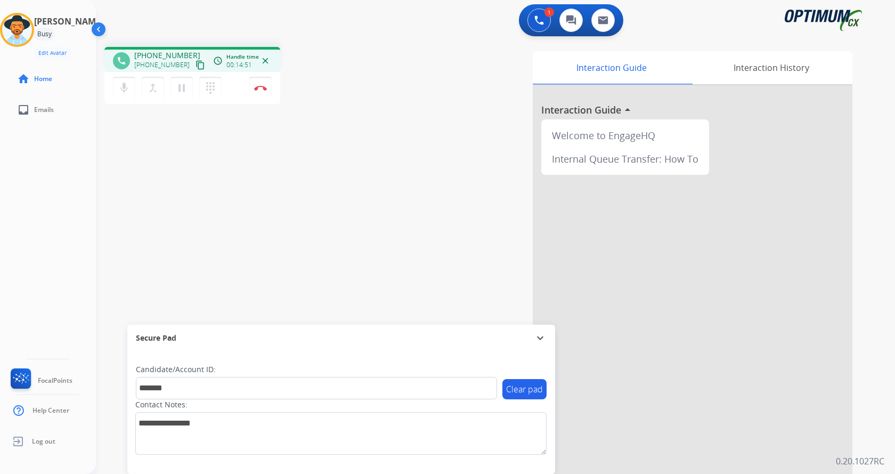
click at [246, 193] on div "phone +12396034598 +12396034598 content_copy access_time Call metrics Queue 00:…" at bounding box center [483, 260] width 774 height 444
click at [322, 178] on div "phone +12396034598 +12396034598 content_copy access_time Call metrics Queue 00:…" at bounding box center [483, 260] width 774 height 444
click at [260, 92] on button "Disconnect" at bounding box center [260, 88] width 22 height 22
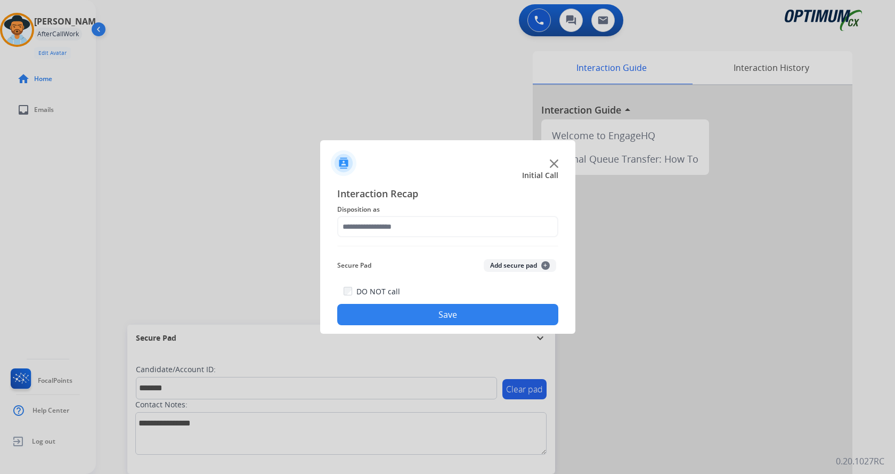
click at [531, 263] on button "Add secure pad +" at bounding box center [520, 265] width 72 height 13
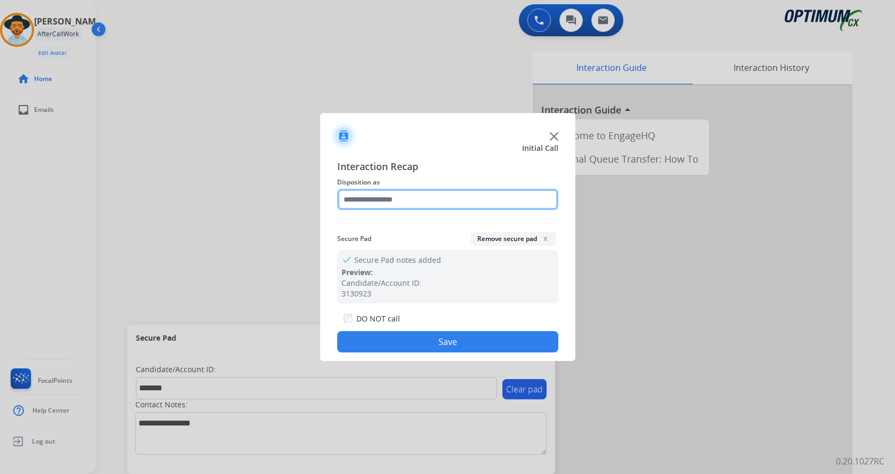
click at [402, 205] on input "text" at bounding box center [447, 199] width 221 height 21
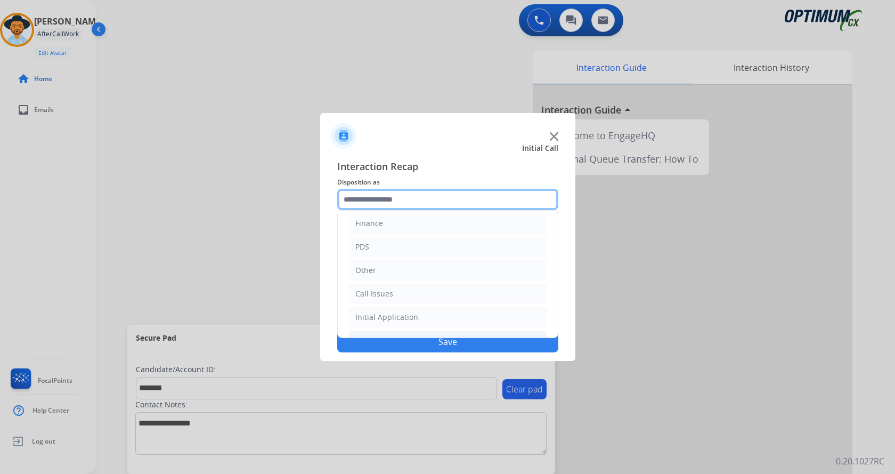
scroll to position [72, 0]
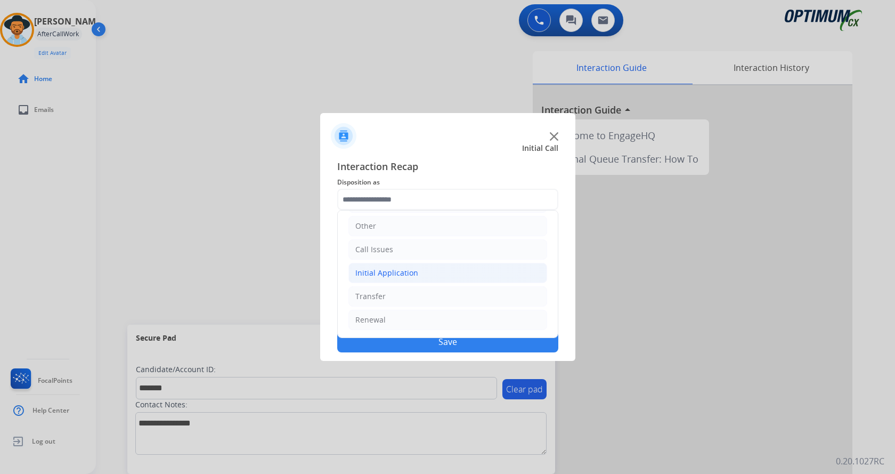
click at [426, 272] on li "Initial Application" at bounding box center [448, 273] width 199 height 20
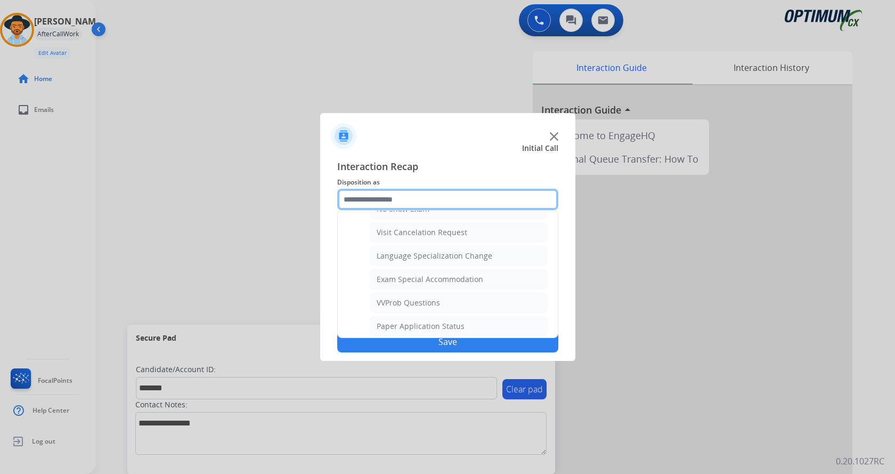
scroll to position [446, 0]
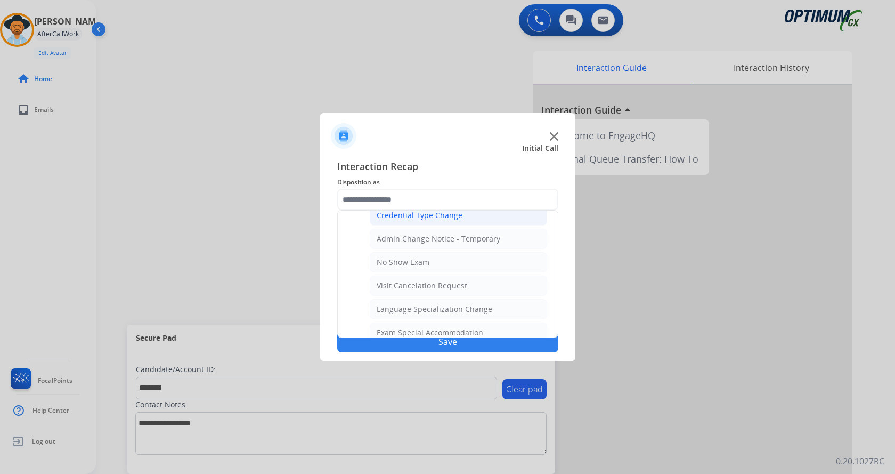
click at [449, 213] on div "Credential Type Change" at bounding box center [420, 215] width 86 height 11
type input "**********"
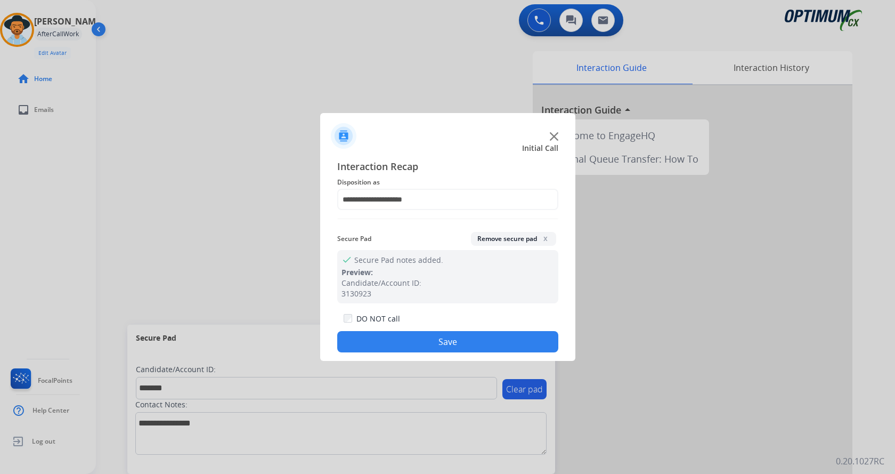
click at [426, 338] on button "Save" at bounding box center [447, 341] width 221 height 21
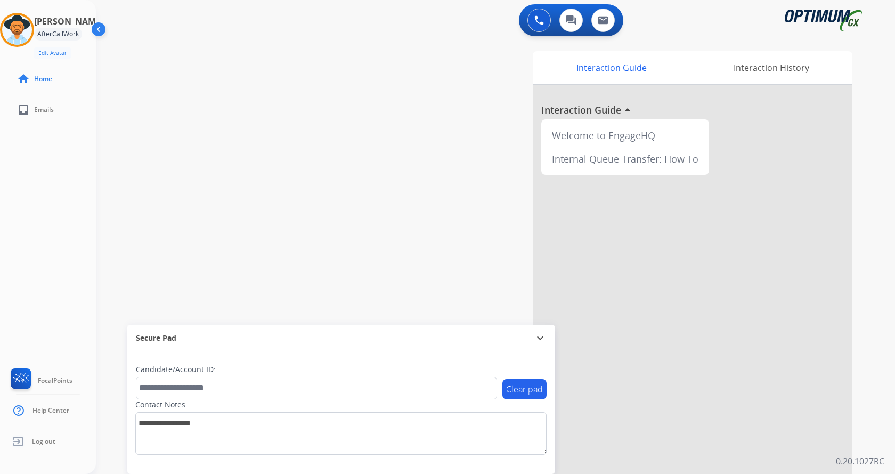
click at [335, 207] on div "swap_horiz Break voice bridge close_fullscreen Connect 3-Way Call merge_type Se…" at bounding box center [483, 260] width 774 height 444
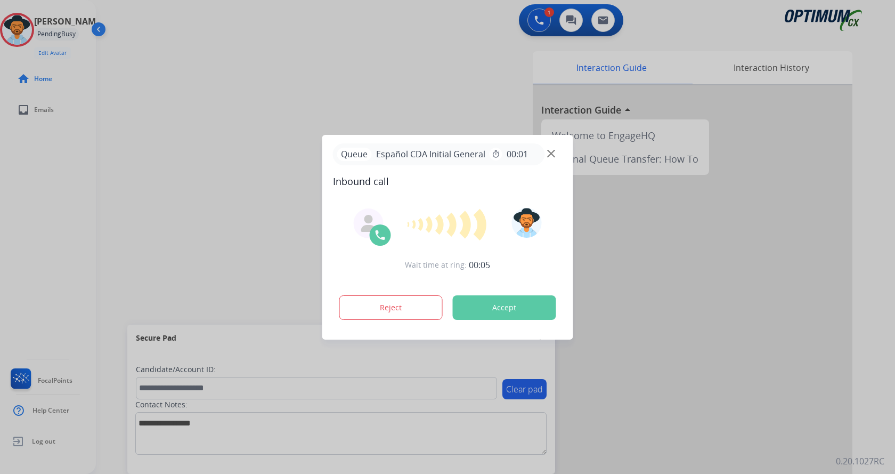
click at [179, 90] on div at bounding box center [447, 237] width 895 height 474
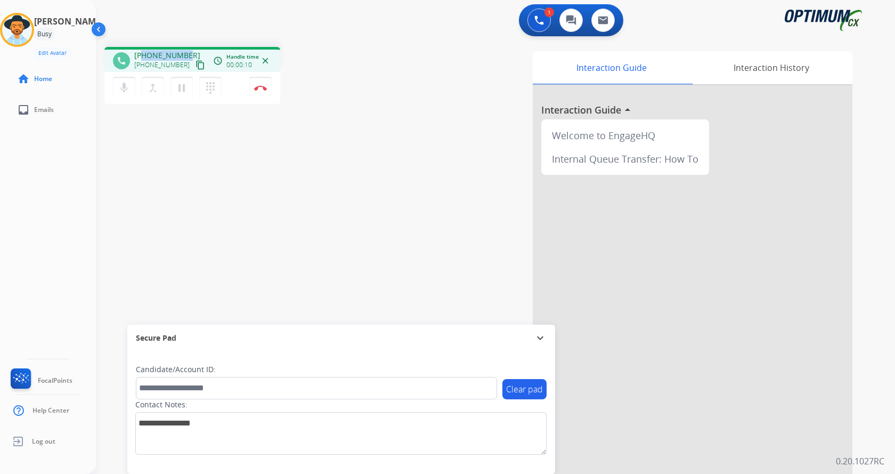
drag, startPoint x: 141, startPoint y: 55, endPoint x: 184, endPoint y: 54, distance: 42.7
click at [184, 54] on span "+18623040441" at bounding box center [167, 55] width 66 height 11
copy span "8623040441"
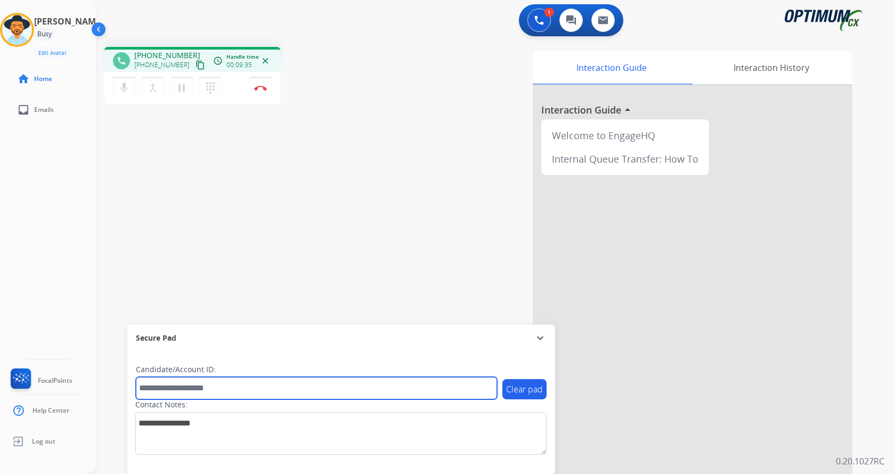
click at [220, 391] on input "text" at bounding box center [316, 388] width 361 height 22
paste input "*******"
type input "*******"
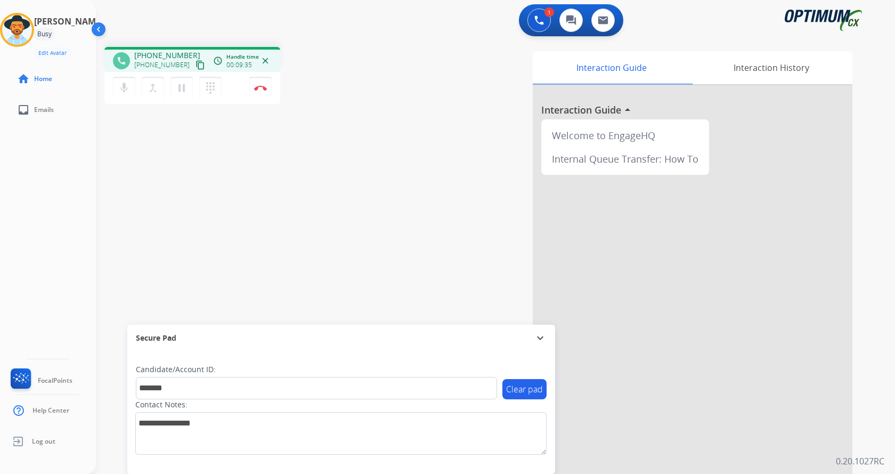
click at [200, 205] on div "phone +18623040441 +18623040441 content_copy access_time Call metrics Queue 00:…" at bounding box center [483, 260] width 774 height 444
click at [282, 112] on div "phone +18623040441 +18623040441 content_copy access_time Call metrics Queue 00:…" at bounding box center [483, 260] width 774 height 444
click at [311, 114] on div "phone +18623040441 +18623040441 content_copy access_time Call metrics Queue 00:…" at bounding box center [483, 260] width 774 height 444
click at [263, 87] on img at bounding box center [260, 87] width 13 height 5
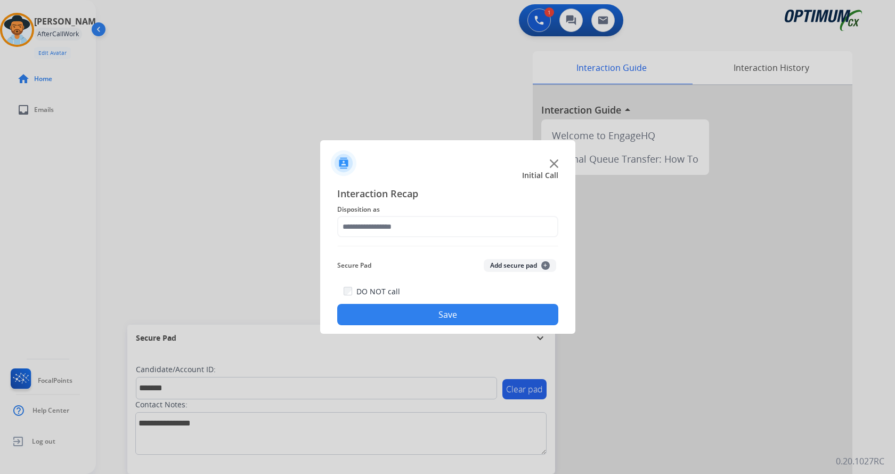
click at [499, 263] on button "Add secure pad +" at bounding box center [520, 265] width 72 height 13
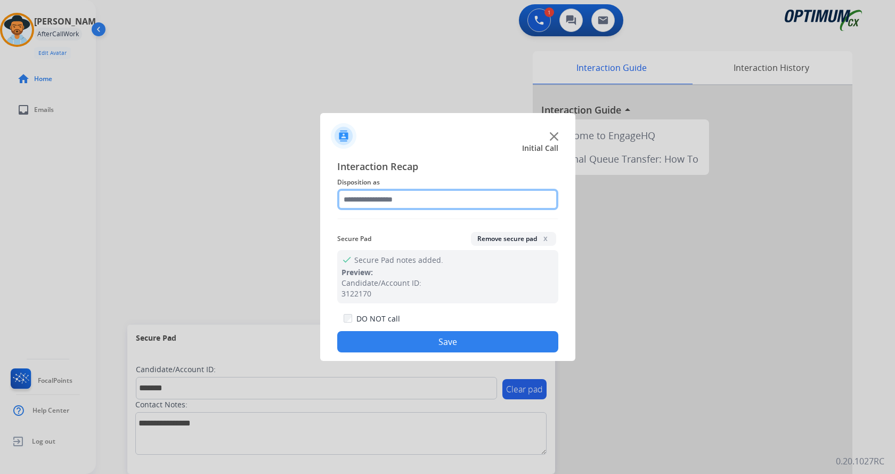
click at [380, 203] on input "text" at bounding box center [447, 199] width 221 height 21
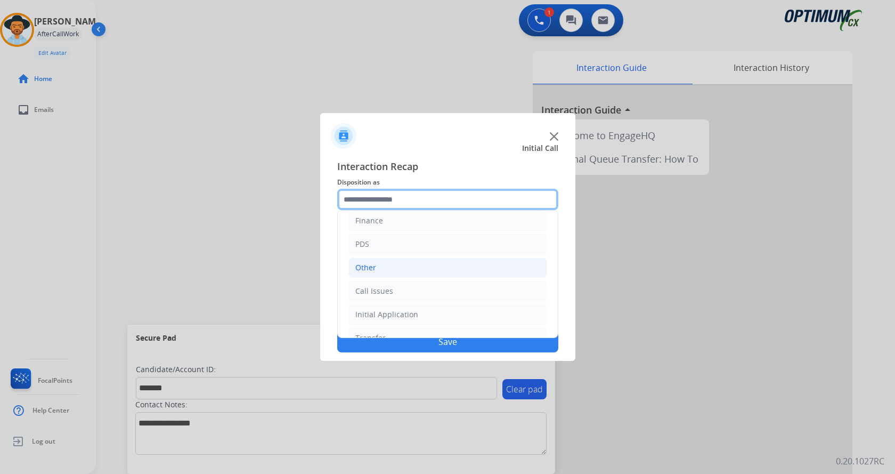
scroll to position [72, 0]
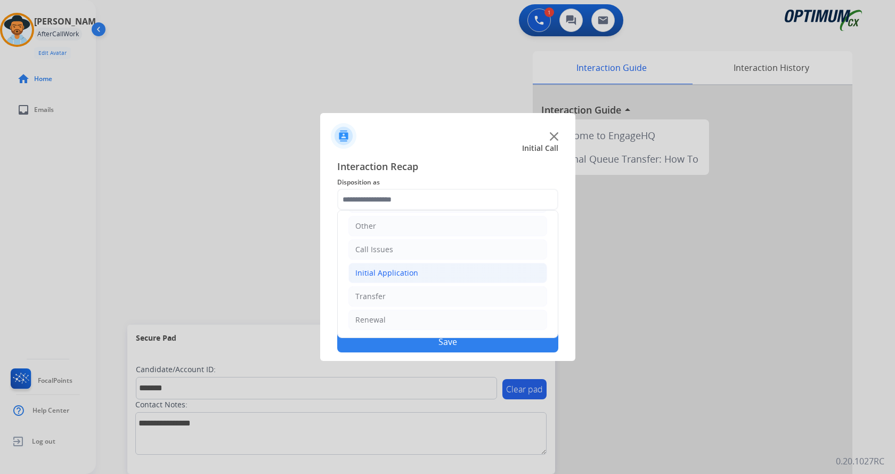
click at [430, 275] on li "Initial Application" at bounding box center [448, 273] width 199 height 20
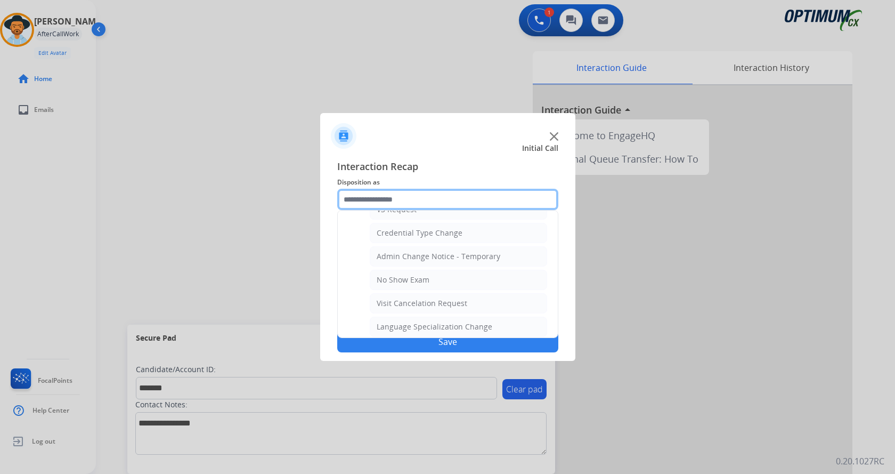
scroll to position [446, 0]
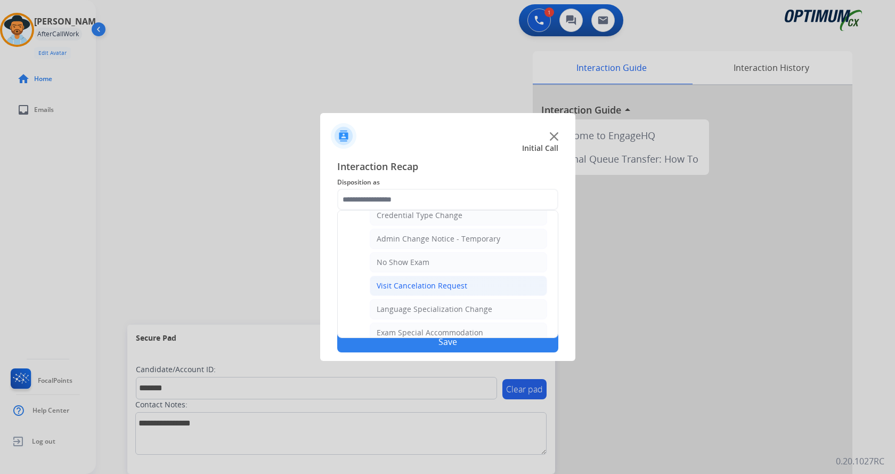
click at [435, 286] on div "Visit Cancelation Request" at bounding box center [422, 285] width 91 height 11
type input "**********"
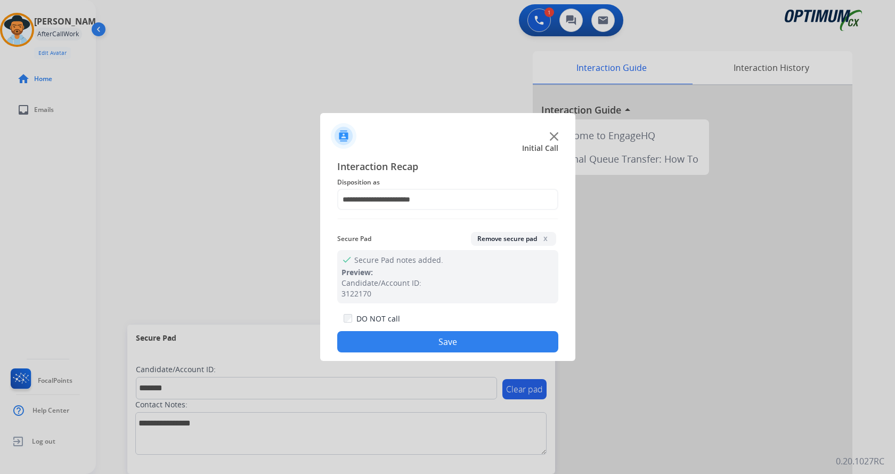
click at [439, 340] on button "Save" at bounding box center [447, 341] width 221 height 21
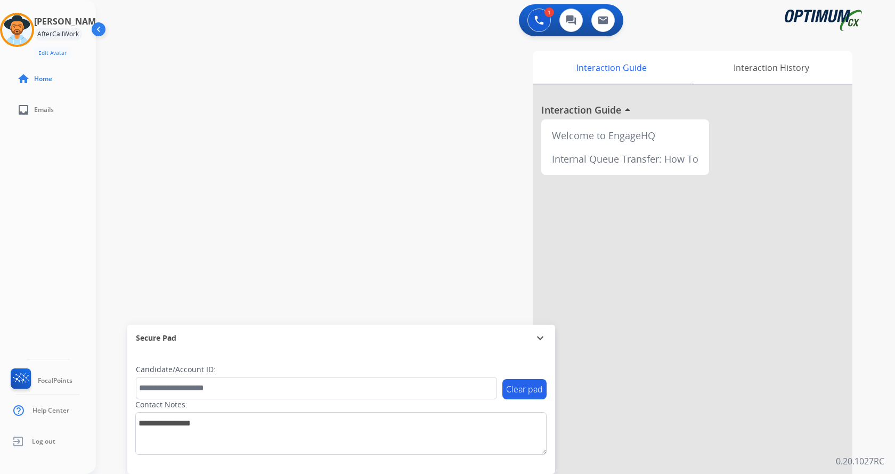
drag, startPoint x: 268, startPoint y: 209, endPoint x: 265, endPoint y: 204, distance: 6.7
click at [268, 209] on div "swap_horiz Break voice bridge close_fullscreen Connect 3-Way Call merge_type Se…" at bounding box center [483, 260] width 774 height 444
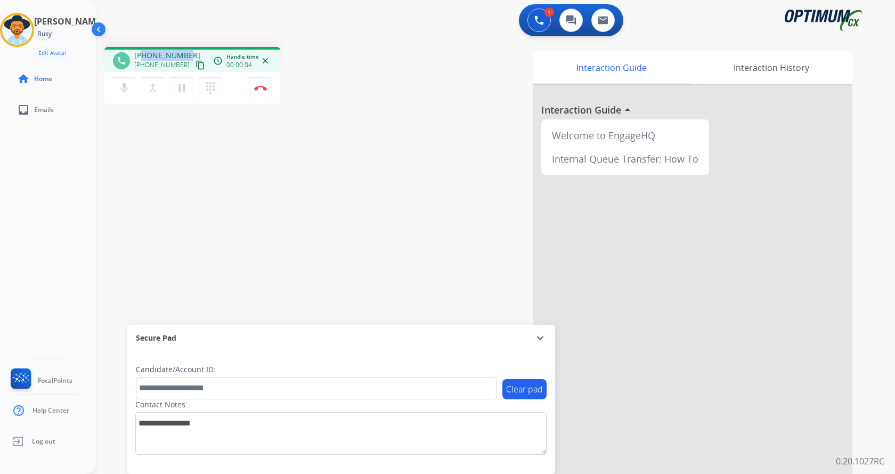
drag, startPoint x: 143, startPoint y: 54, endPoint x: 186, endPoint y: 48, distance: 43.6
click at [186, 48] on div "phone +13466817200 +13466817200 content_copy access_time Call metrics Queue 00:…" at bounding box center [192, 59] width 176 height 25
copy span "3466817200"
click at [119, 91] on mat-icon "mic" at bounding box center [124, 88] width 13 height 13
click at [121, 90] on mat-icon "mic_off" at bounding box center [124, 88] width 13 height 13
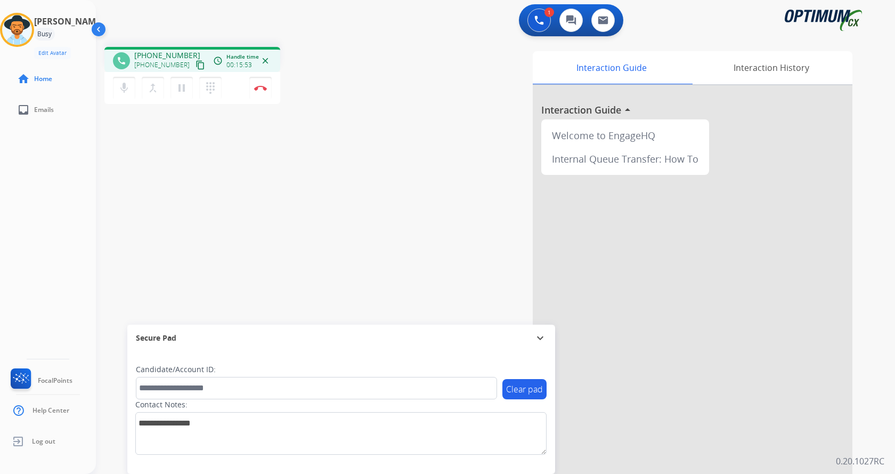
click at [274, 158] on div "phone +13466817200 +13466817200 content_copy access_time Call metrics Queue 00:…" at bounding box center [483, 260] width 774 height 444
click at [329, 179] on div "phone +13466817200 +13466817200 content_copy access_time Call metrics Queue 00:…" at bounding box center [483, 260] width 774 height 444
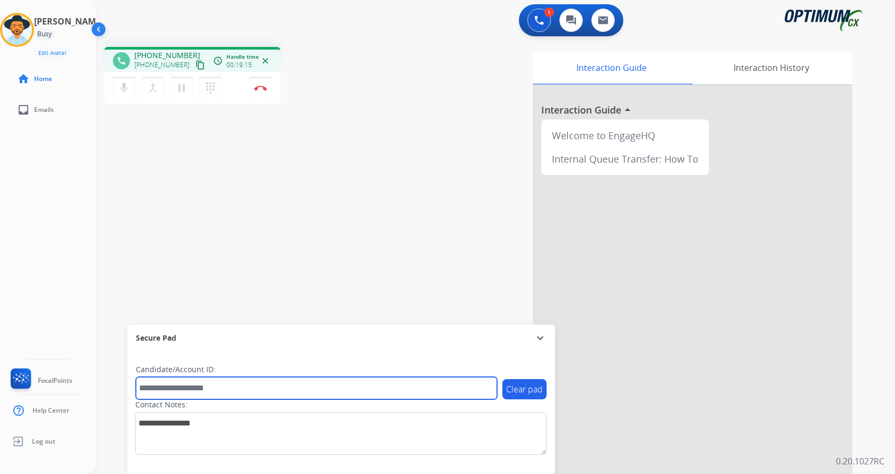
click at [205, 383] on input "text" at bounding box center [316, 388] width 361 height 22
paste input "*******"
type input "*******"
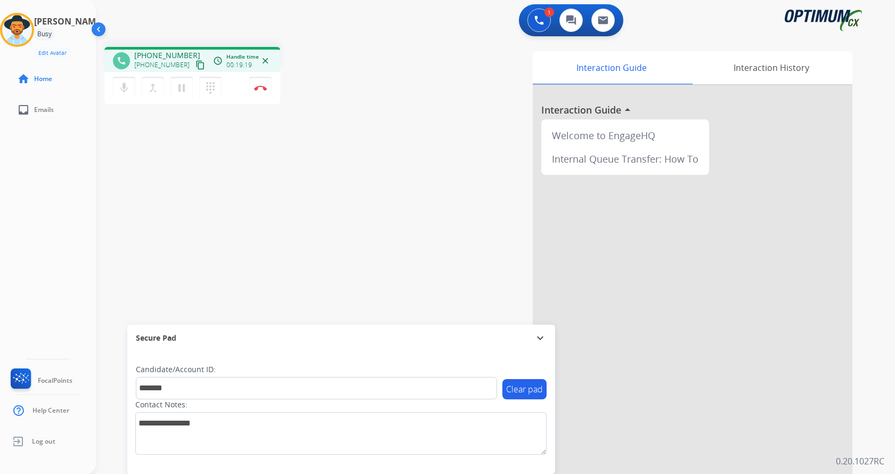
click at [184, 257] on div "phone +13466817200 +13466817200 content_copy access_time Call metrics Queue 00:…" at bounding box center [483, 260] width 774 height 444
click at [211, 236] on div "phone +13466817200 +13466817200 content_copy access_time Call metrics Queue 00:…" at bounding box center [483, 260] width 774 height 444
click at [205, 228] on div "phone +13466817200 +13466817200 content_copy access_time Call metrics Queue 00:…" at bounding box center [483, 260] width 774 height 444
drag, startPoint x: 237, startPoint y: 216, endPoint x: 263, endPoint y: 225, distance: 27.1
click at [238, 216] on div "phone +13466817200 +13466817200 content_copy access_time Call metrics Queue 00:…" at bounding box center [483, 260] width 774 height 444
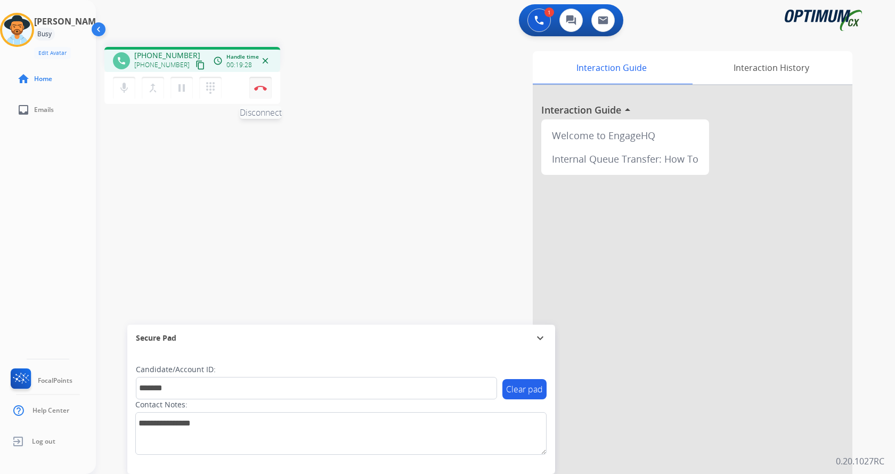
click at [263, 83] on button "Disconnect" at bounding box center [260, 88] width 22 height 22
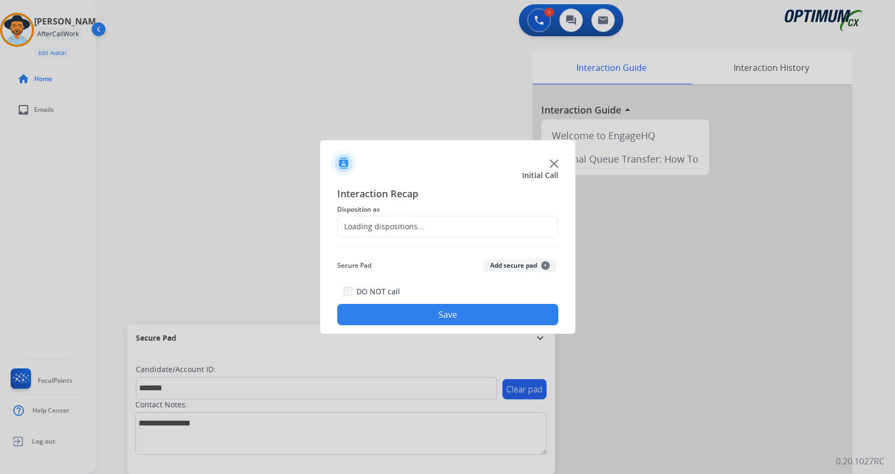
click at [510, 263] on button "Add secure pad +" at bounding box center [520, 265] width 72 height 13
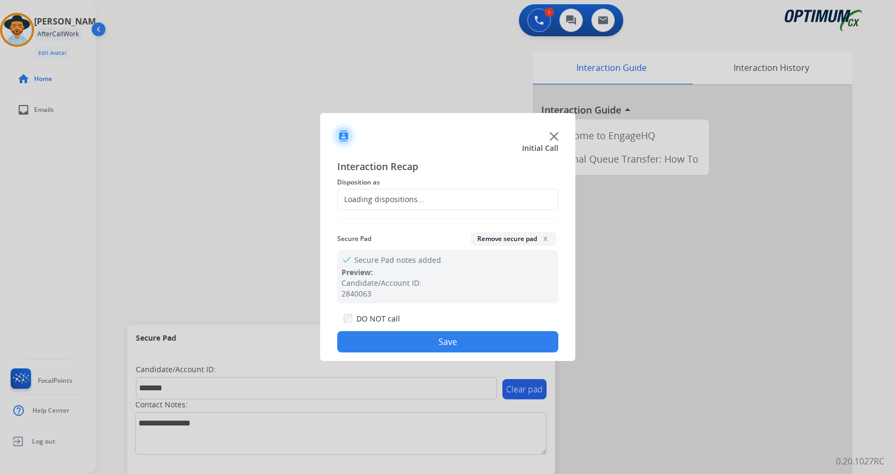
click at [373, 181] on span "Disposition as" at bounding box center [447, 182] width 221 height 13
click at [385, 201] on input "text" at bounding box center [447, 199] width 221 height 21
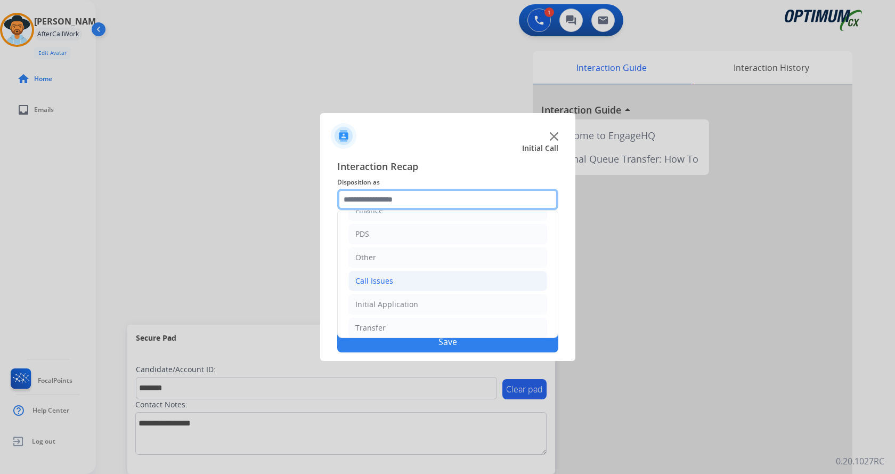
scroll to position [72, 0]
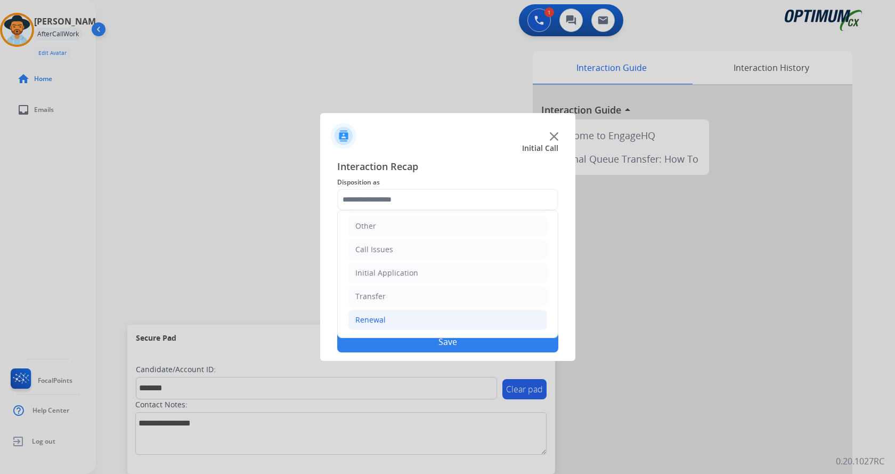
click at [415, 317] on li "Renewal" at bounding box center [448, 320] width 199 height 20
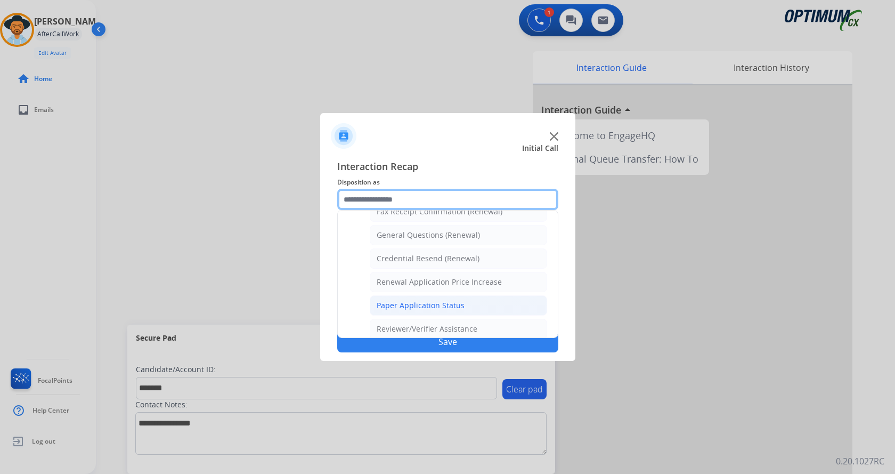
scroll to position [305, 0]
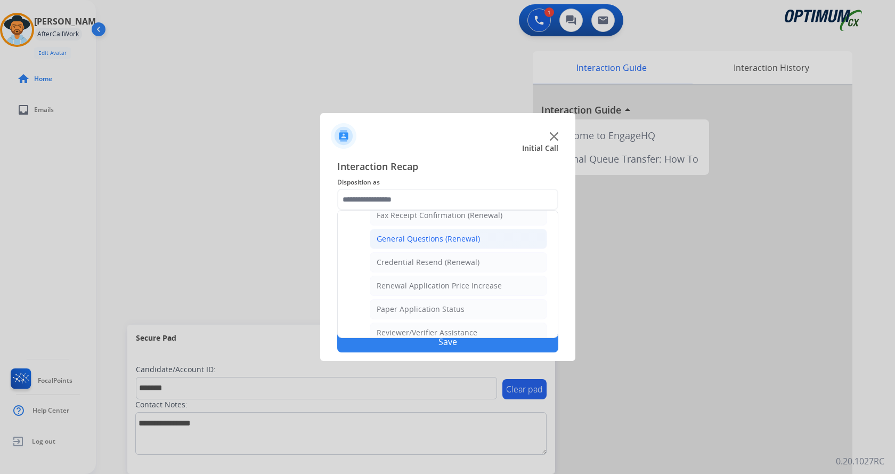
click at [433, 234] on div "General Questions (Renewal)" at bounding box center [428, 238] width 103 height 11
type input "**********"
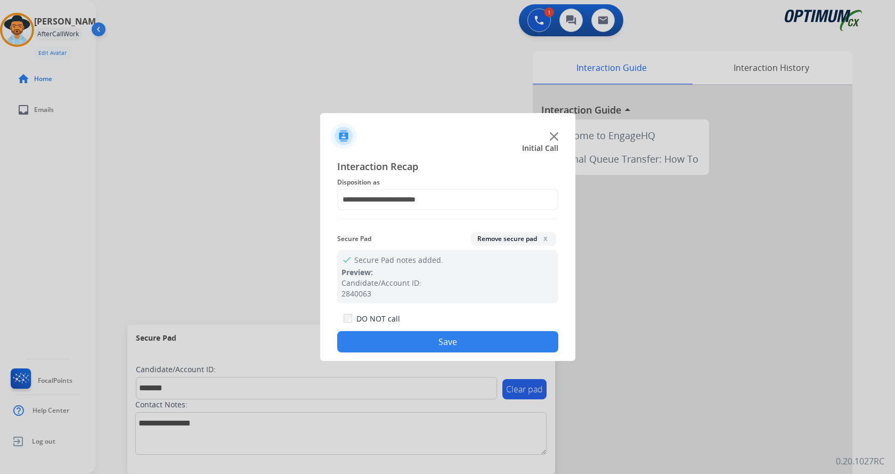
click at [431, 342] on button "Save" at bounding box center [447, 341] width 221 height 21
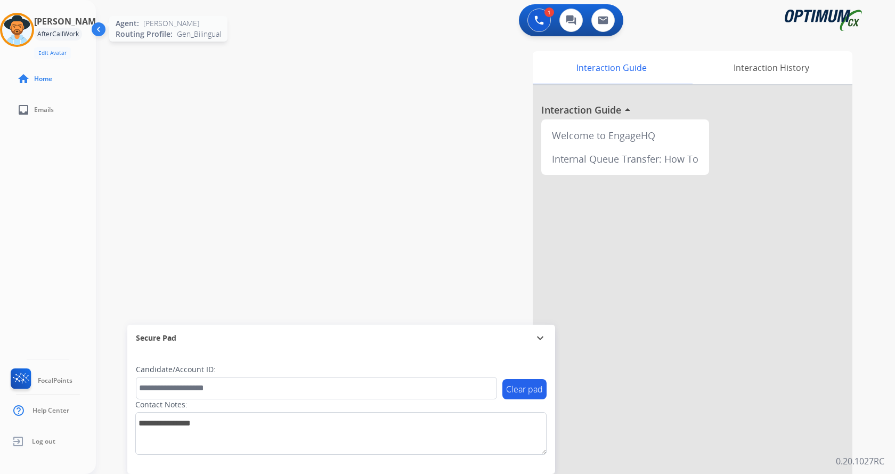
click at [22, 23] on img at bounding box center [17, 30] width 30 height 30
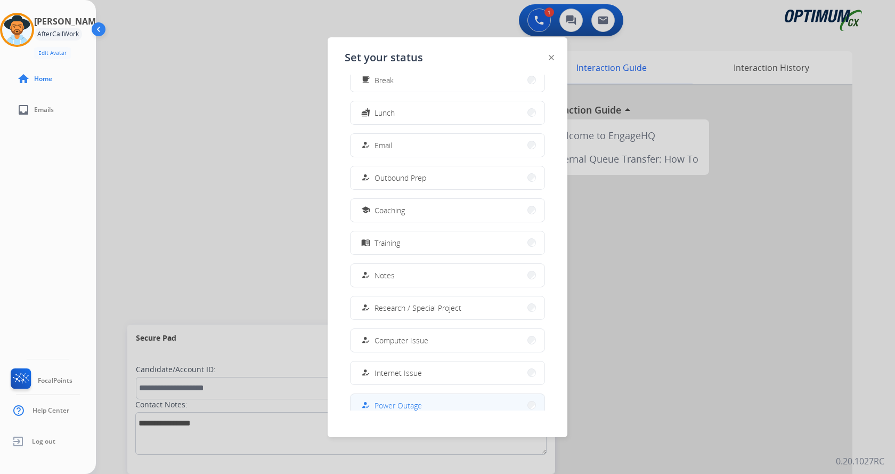
scroll to position [101, 0]
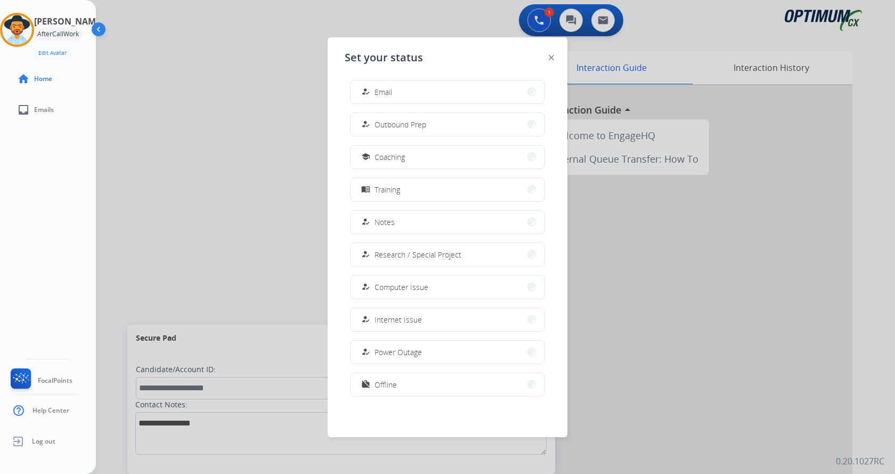
click at [423, 390] on button "work_off Offline" at bounding box center [448, 384] width 194 height 23
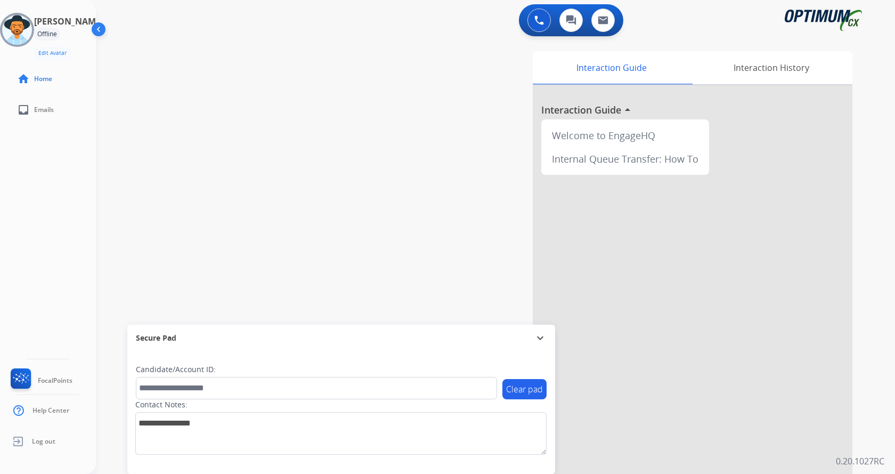
click at [165, 229] on div "swap_horiz Break voice bridge close_fullscreen Connect 3-Way Call merge_type Se…" at bounding box center [483, 260] width 774 height 444
click at [48, 442] on span "Log out" at bounding box center [43, 441] width 23 height 9
